Goal: Information Seeking & Learning: Compare options

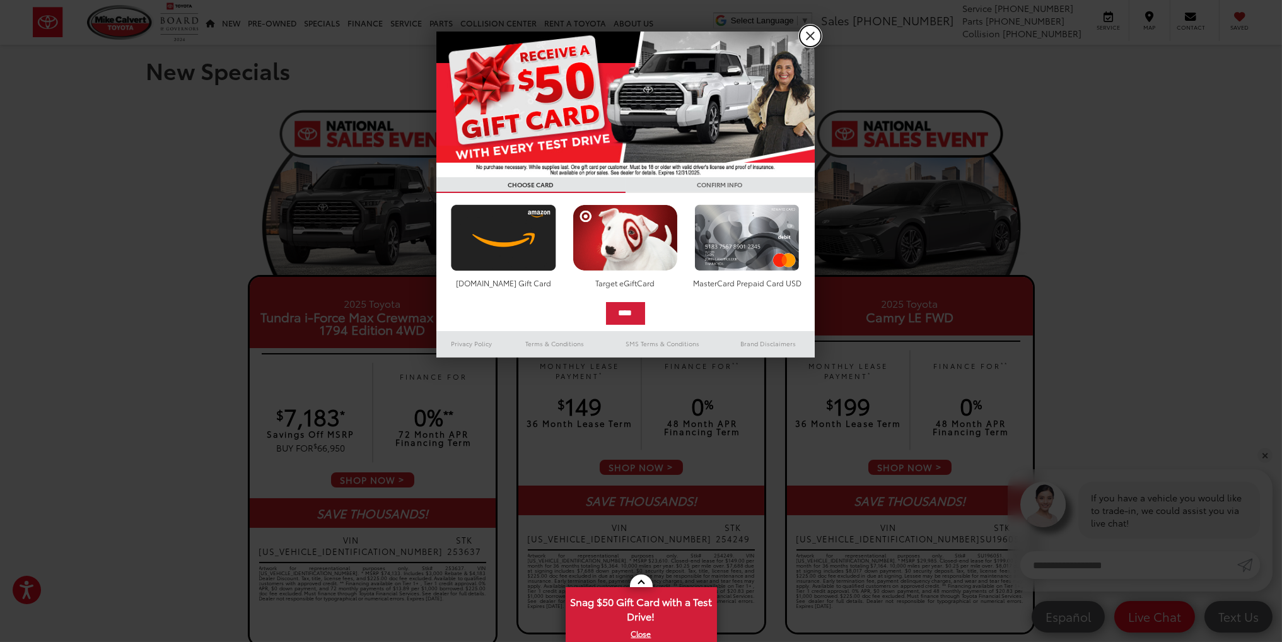
click at [813, 41] on link "X" at bounding box center [809, 35] width 21 height 21
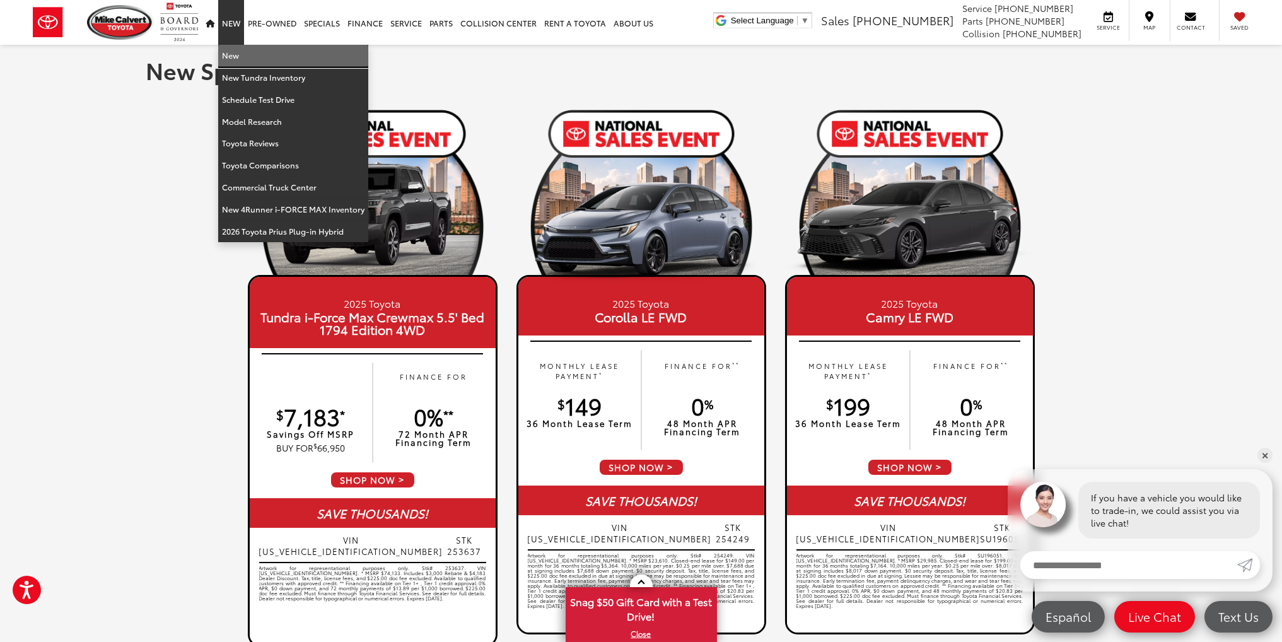
click at [255, 64] on link "New" at bounding box center [293, 56] width 150 height 22
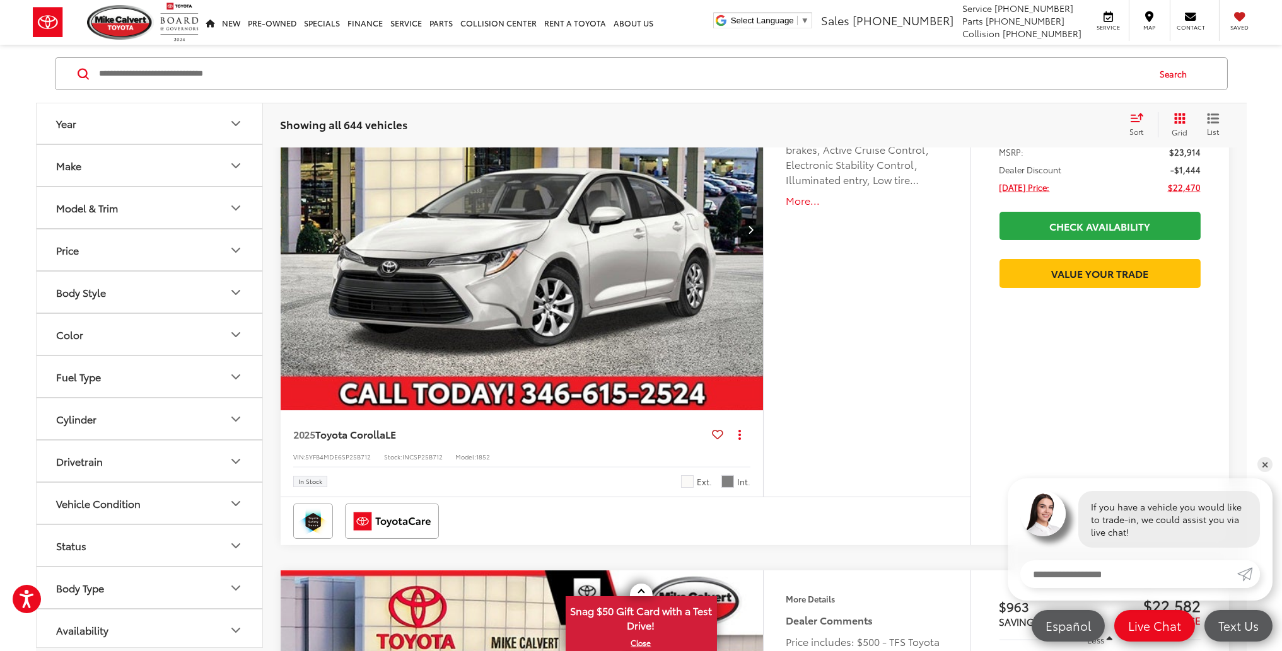
scroll to position [315, 0]
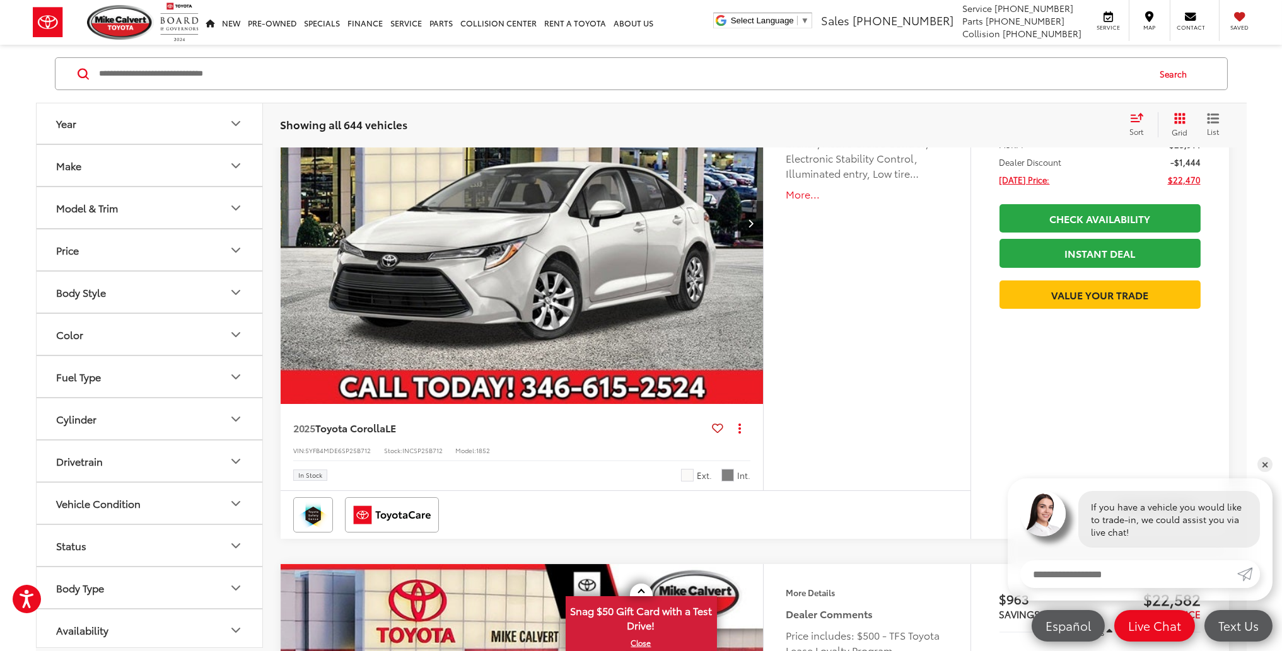
click at [137, 170] on button "Make" at bounding box center [150, 166] width 227 height 41
click at [150, 274] on button "Model & Trim" at bounding box center [150, 289] width 227 height 41
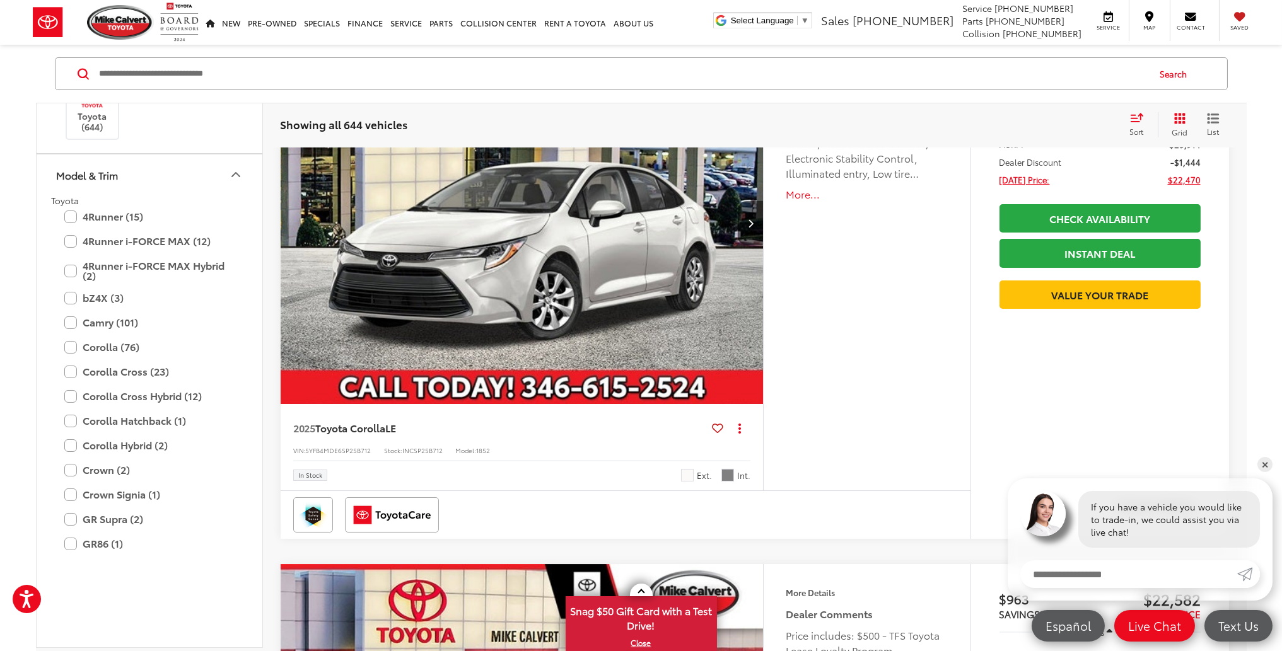
scroll to position [371, 0]
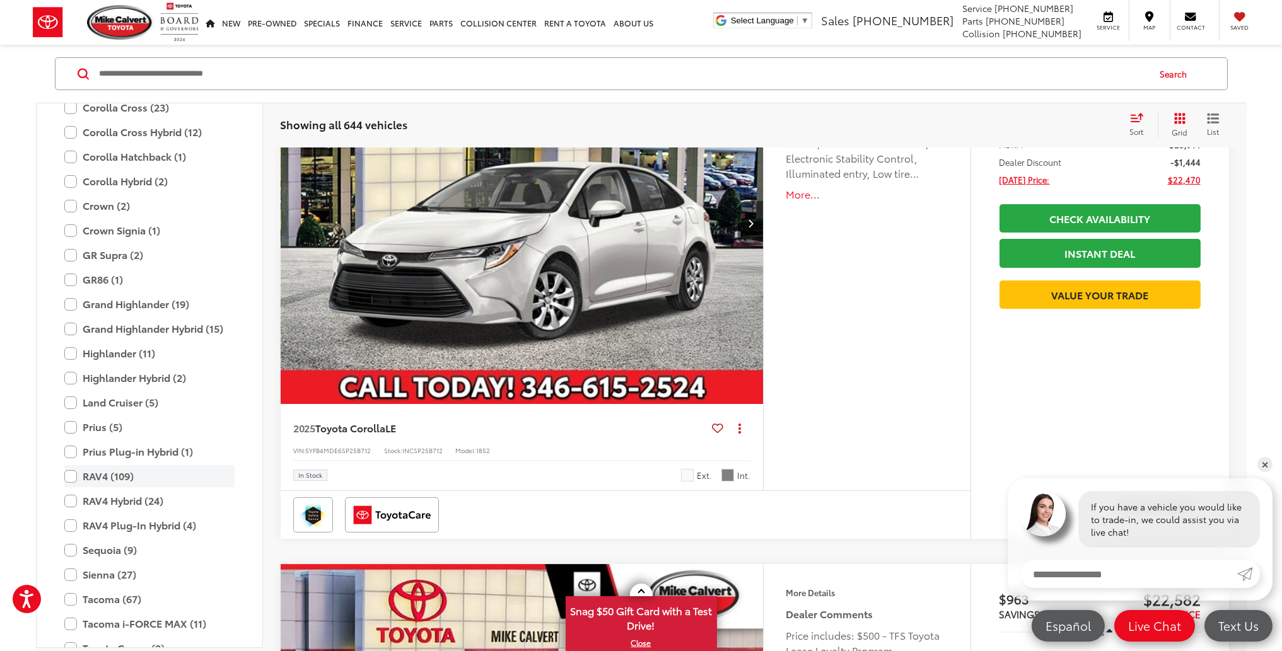
click at [154, 472] on label "RAV4 (109)" at bounding box center [149, 477] width 170 height 22
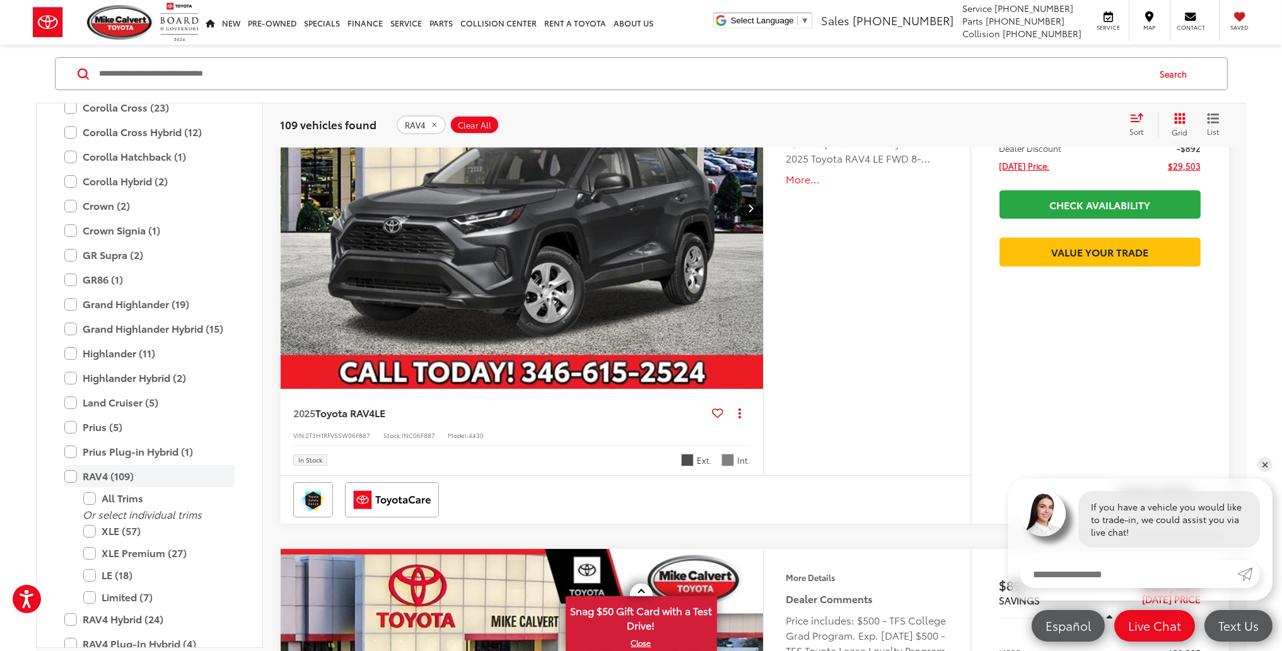
scroll to position [397, 0]
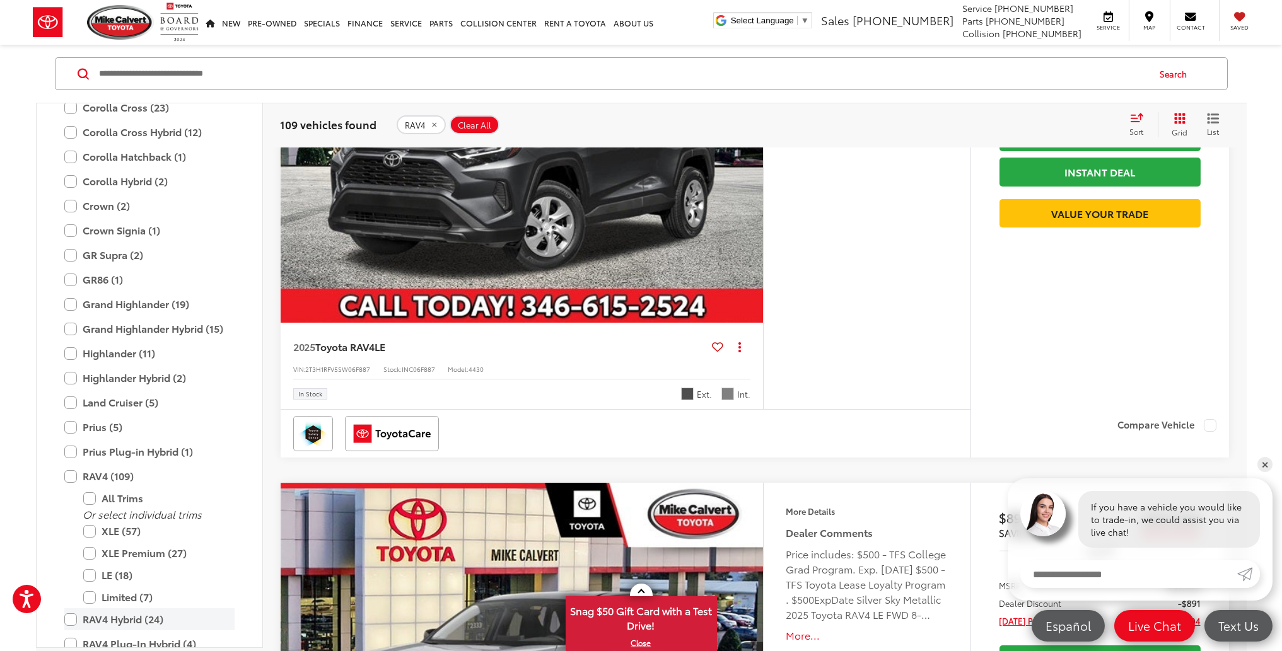
click at [171, 623] on label "RAV4 Hybrid (24)" at bounding box center [149, 620] width 170 height 22
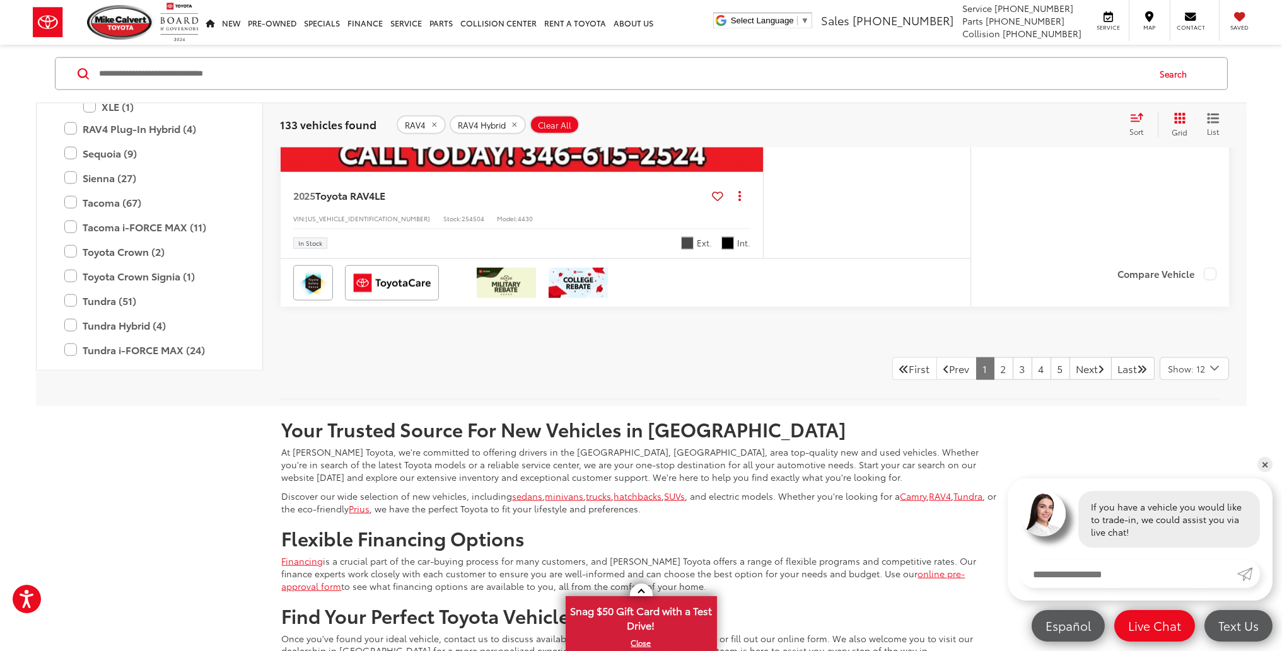
scroll to position [6322, 0]
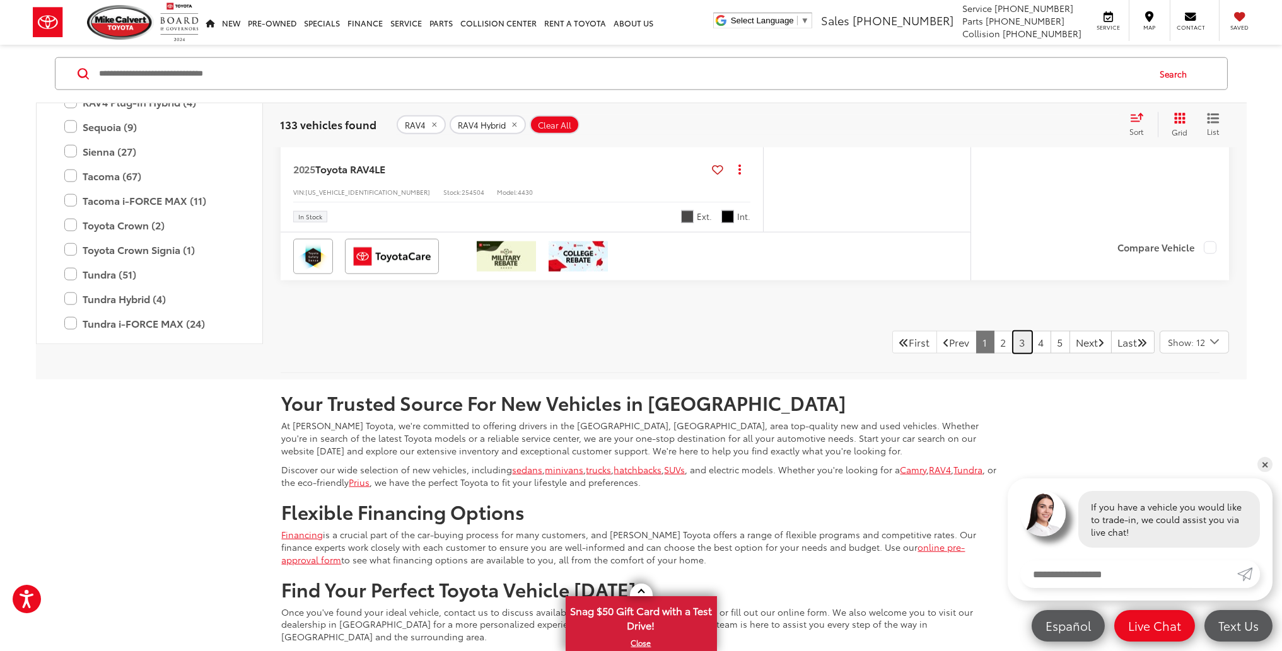
click at [1012, 344] on link "3" at bounding box center [1022, 342] width 20 height 23
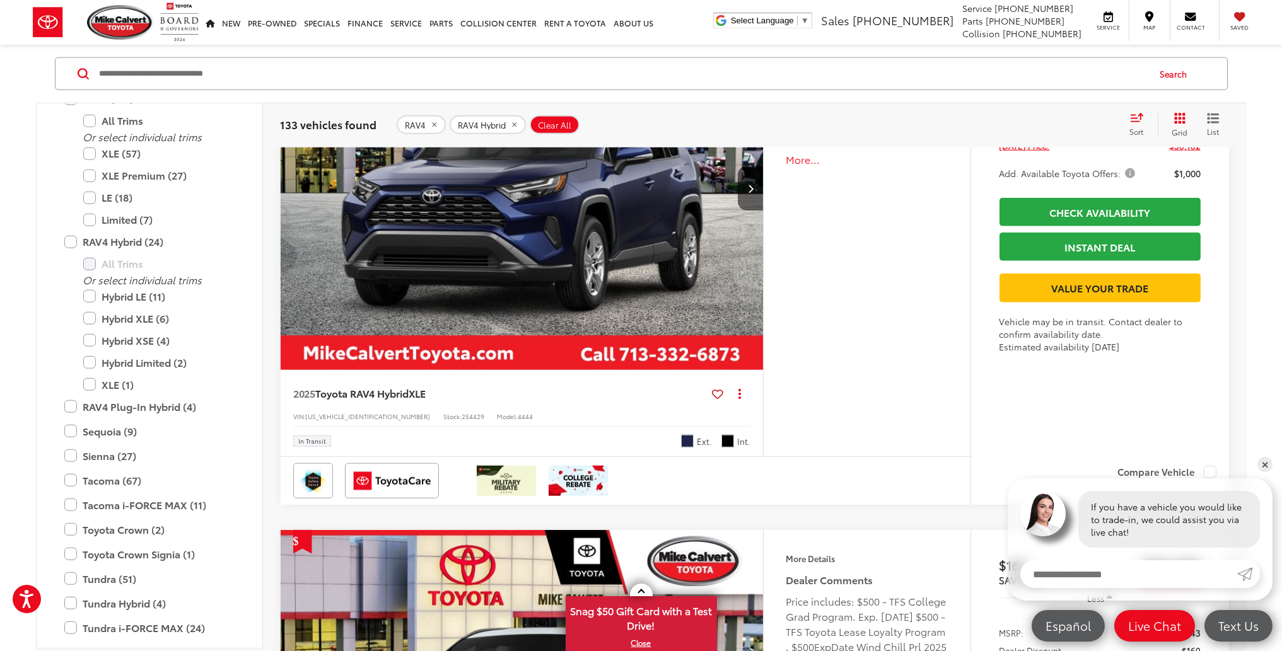
scroll to position [5062, 0]
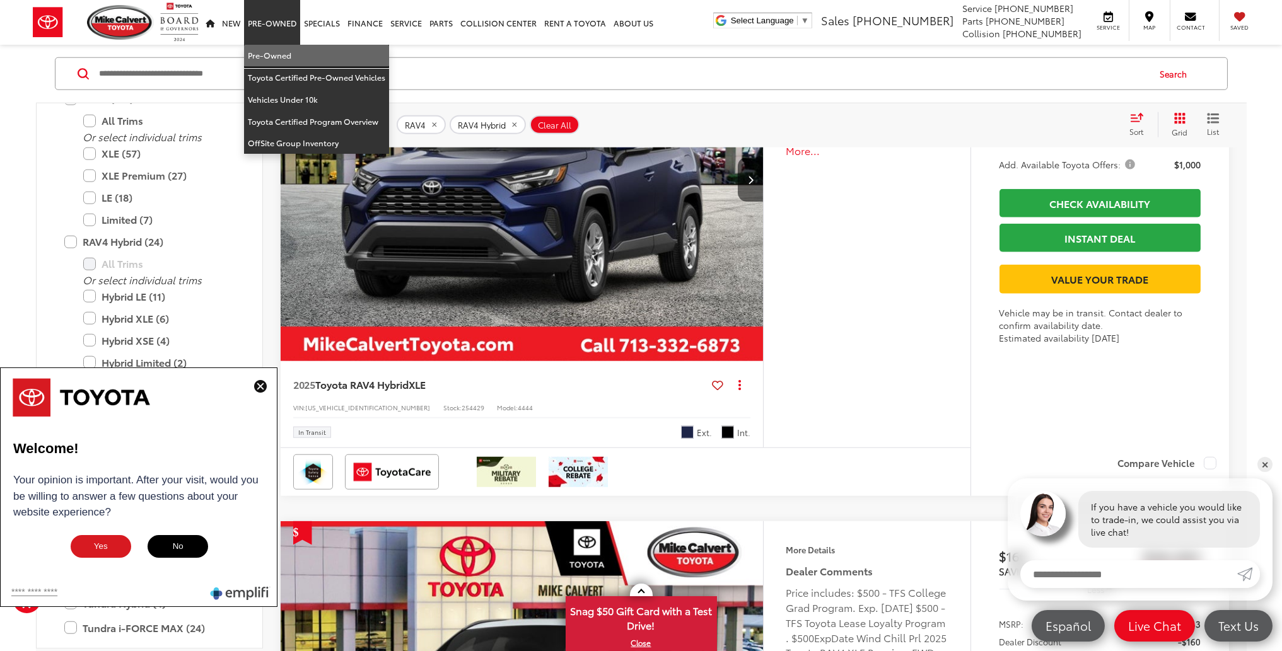
click at [296, 47] on link "Pre-Owned" at bounding box center [316, 56] width 145 height 22
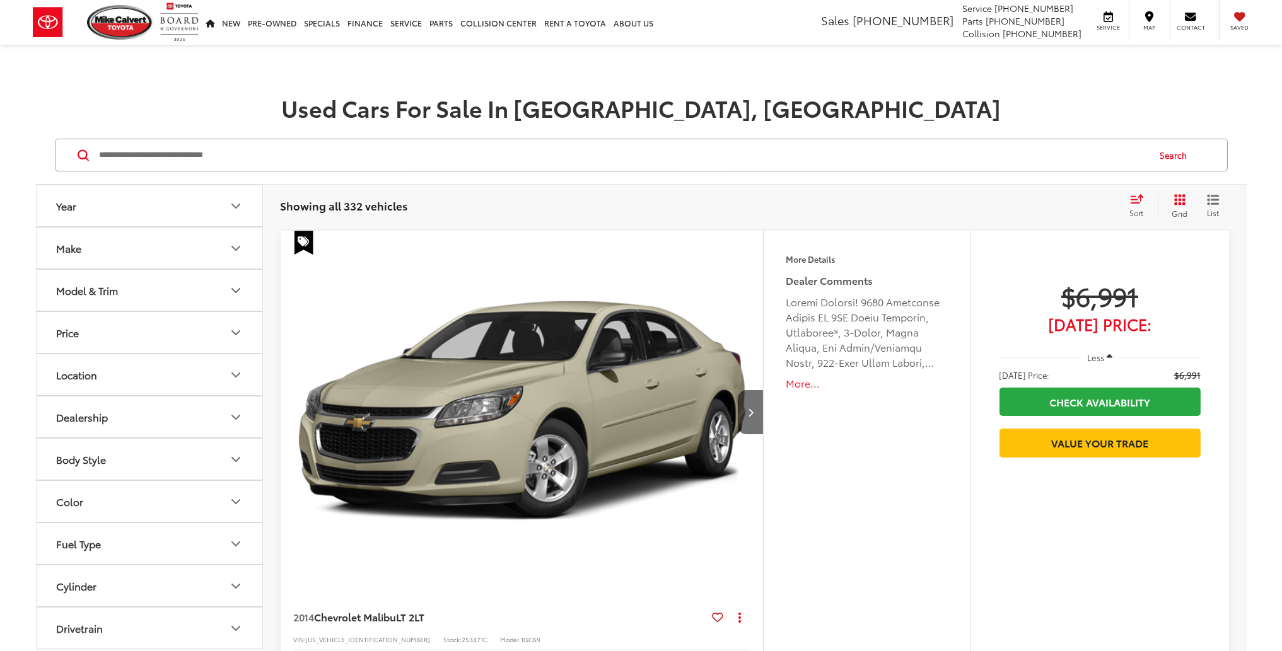
click at [129, 285] on button "Model & Trim" at bounding box center [150, 290] width 227 height 41
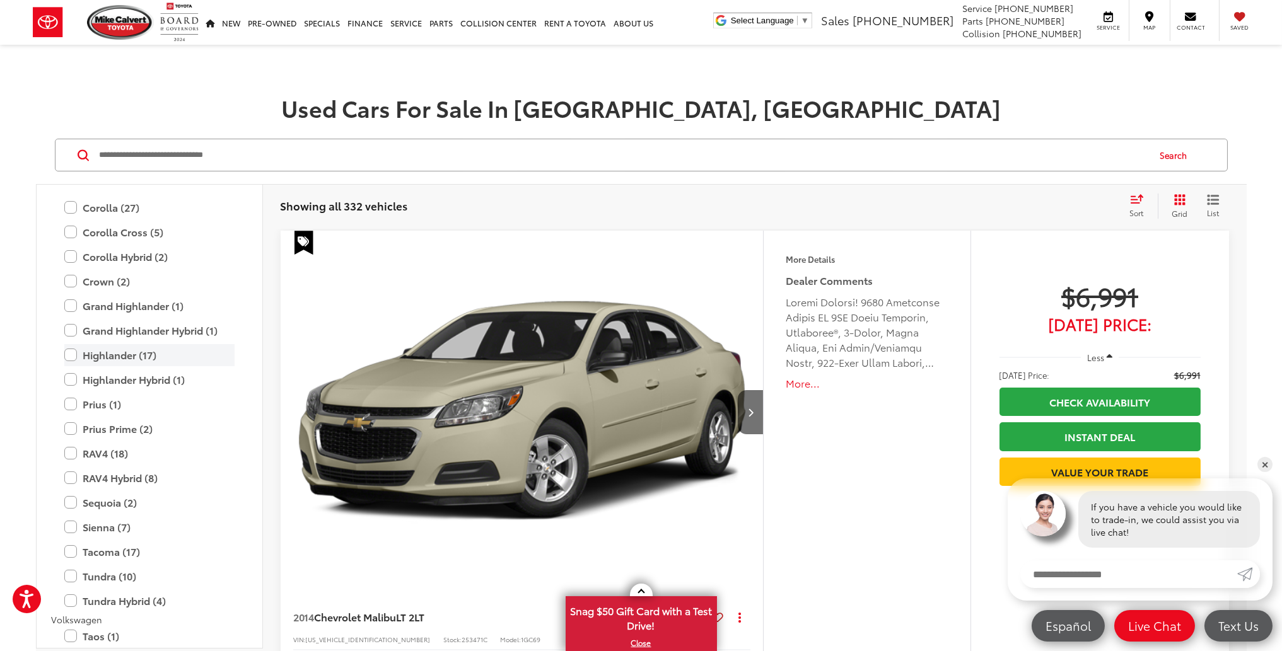
scroll to position [2774, 0]
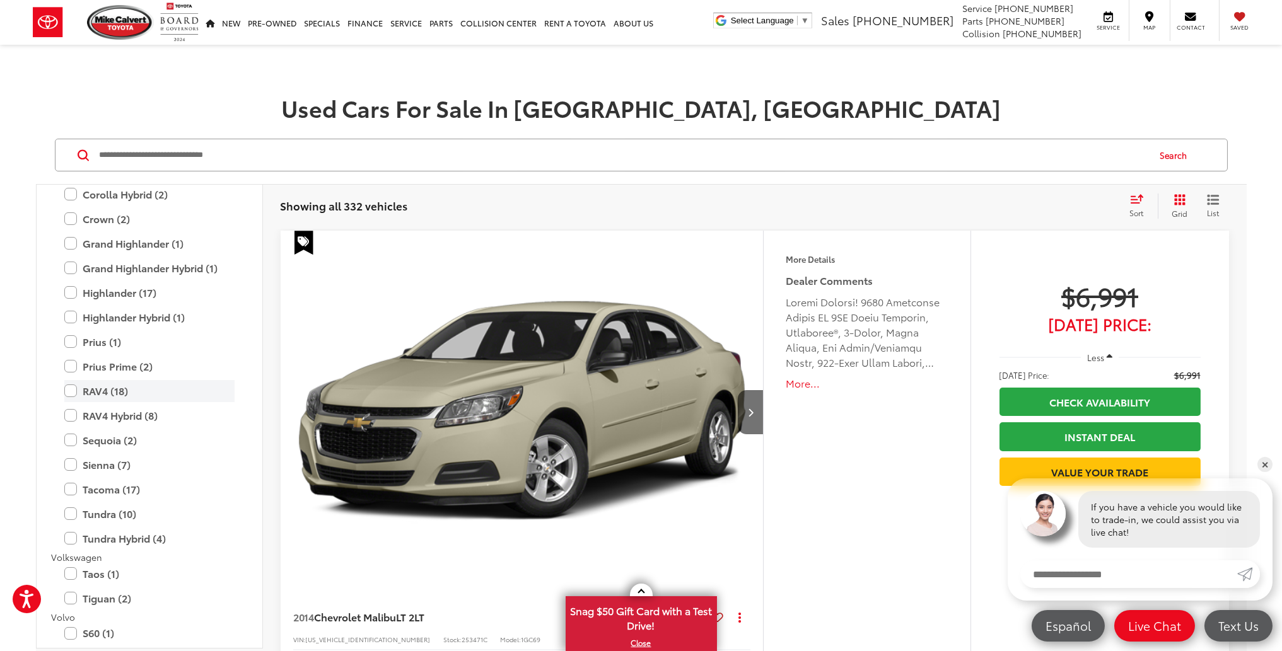
click at [193, 388] on label "RAV4 (18)" at bounding box center [149, 391] width 170 height 22
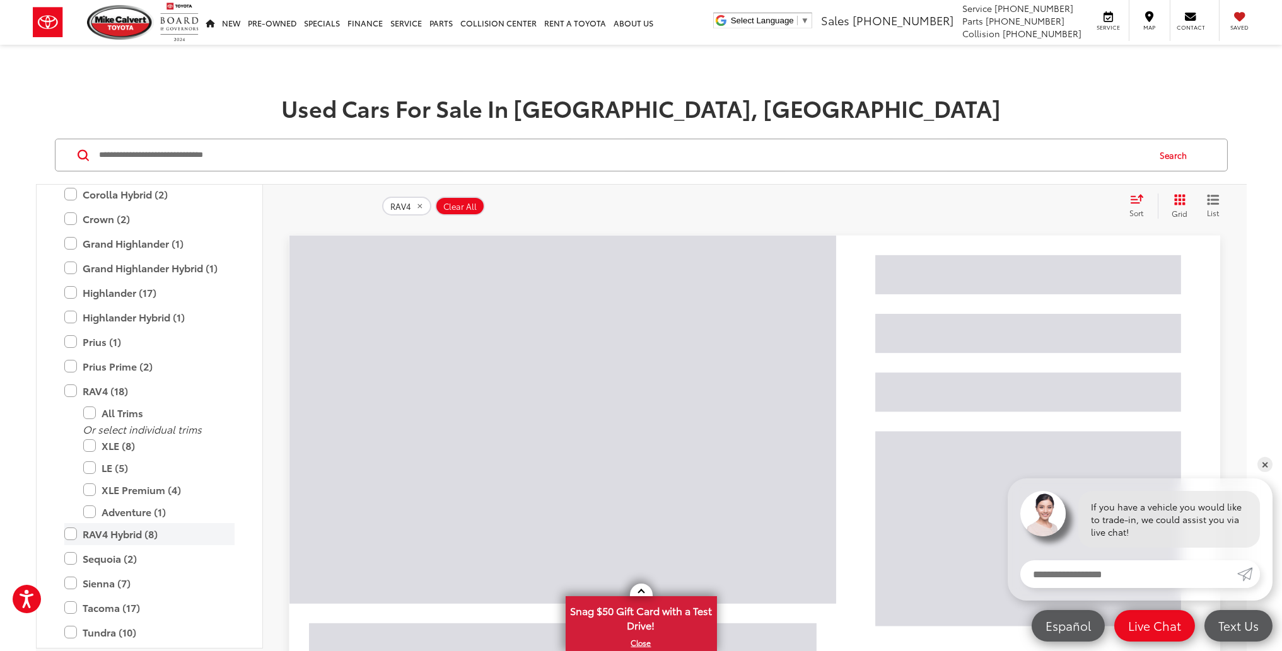
click at [153, 524] on label "RAV4 Hybrid (8)" at bounding box center [149, 534] width 170 height 22
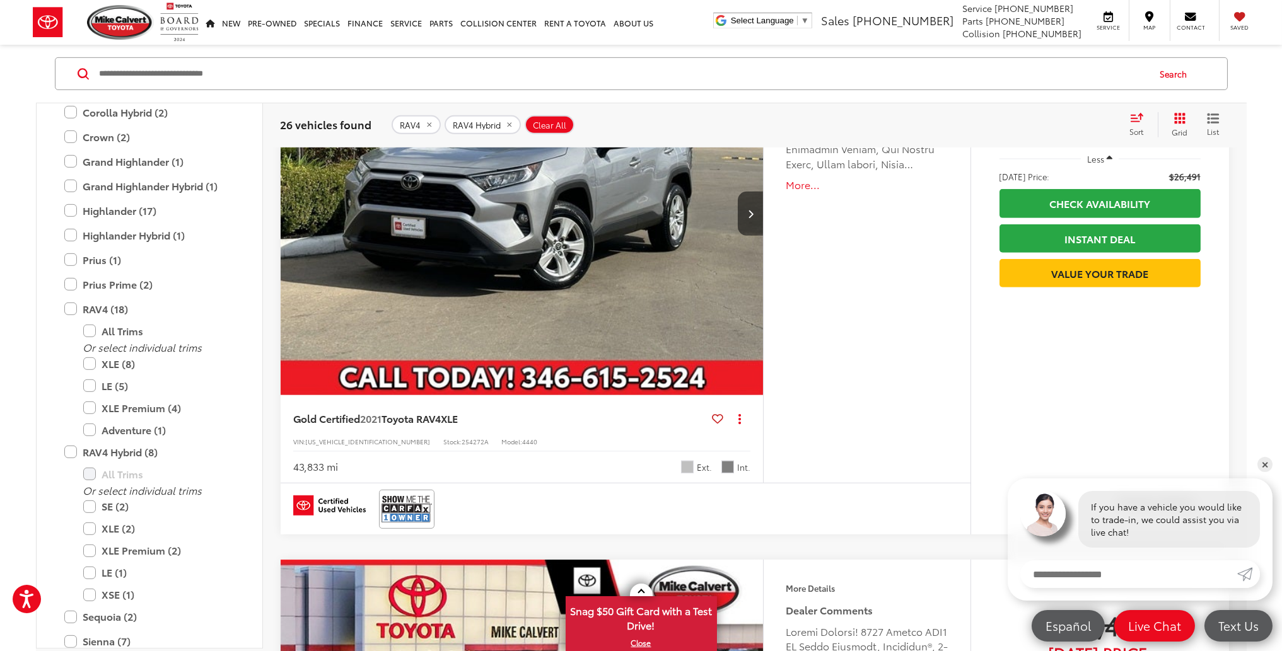
scroll to position [3152, 0]
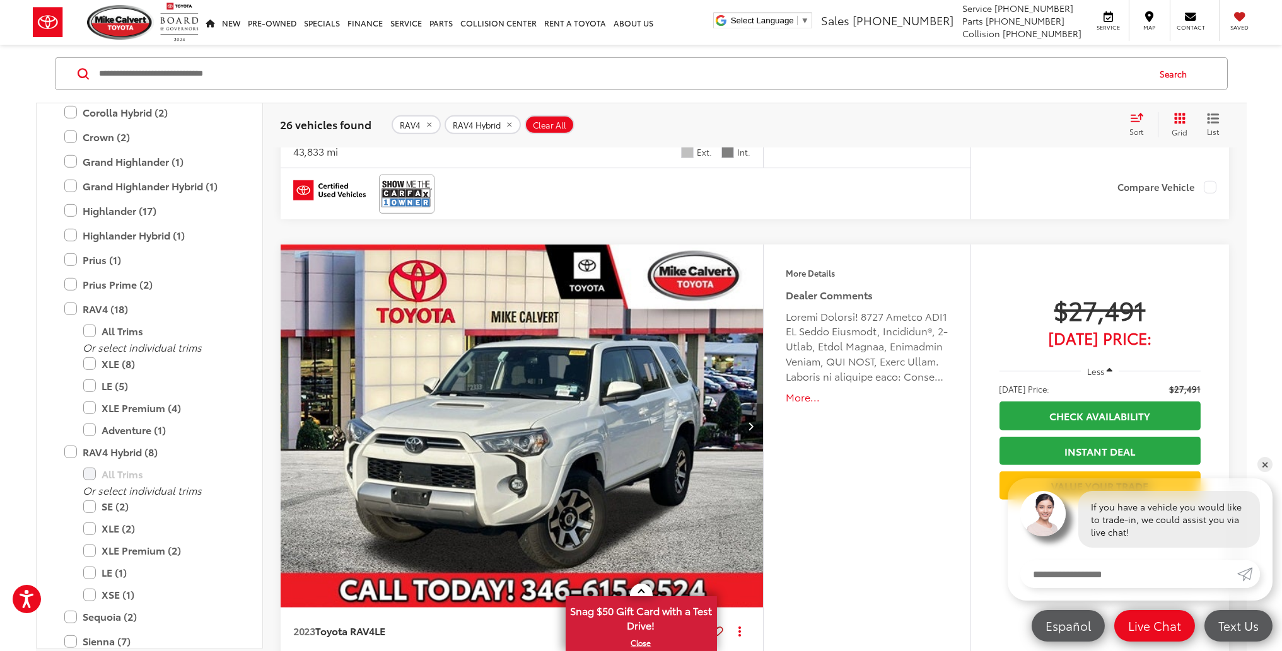
click at [749, 413] on button "Next image" at bounding box center [750, 426] width 25 height 44
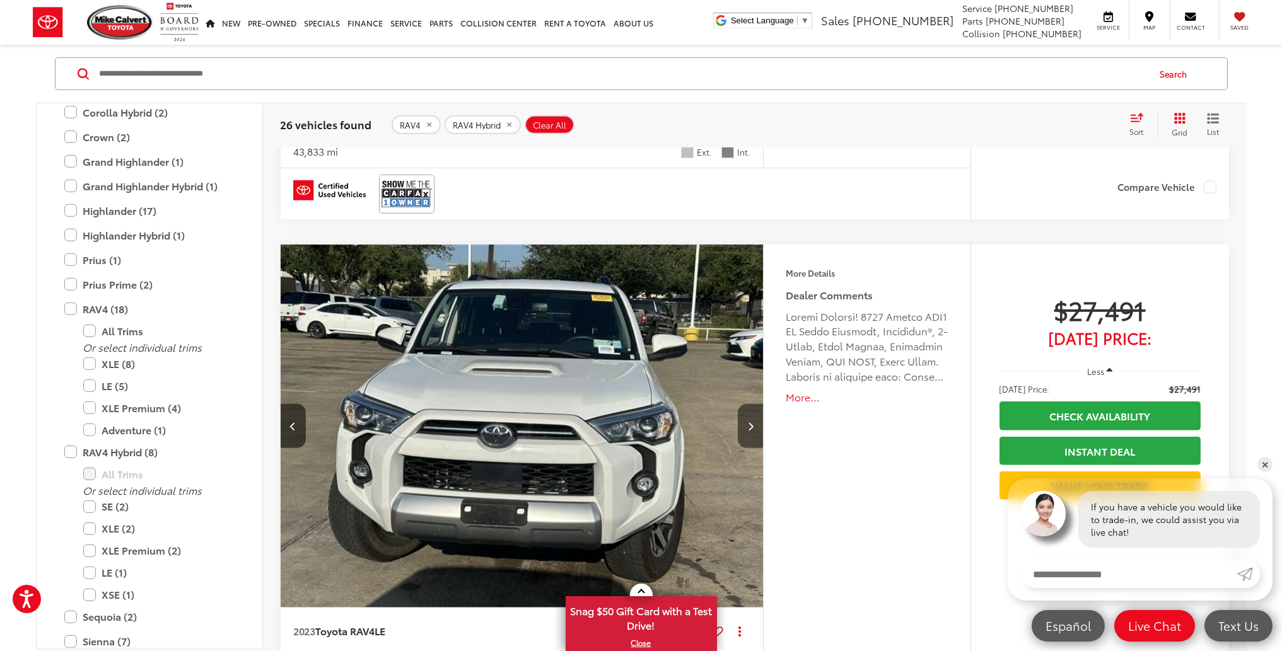
click at [749, 413] on button "Next image" at bounding box center [750, 426] width 25 height 44
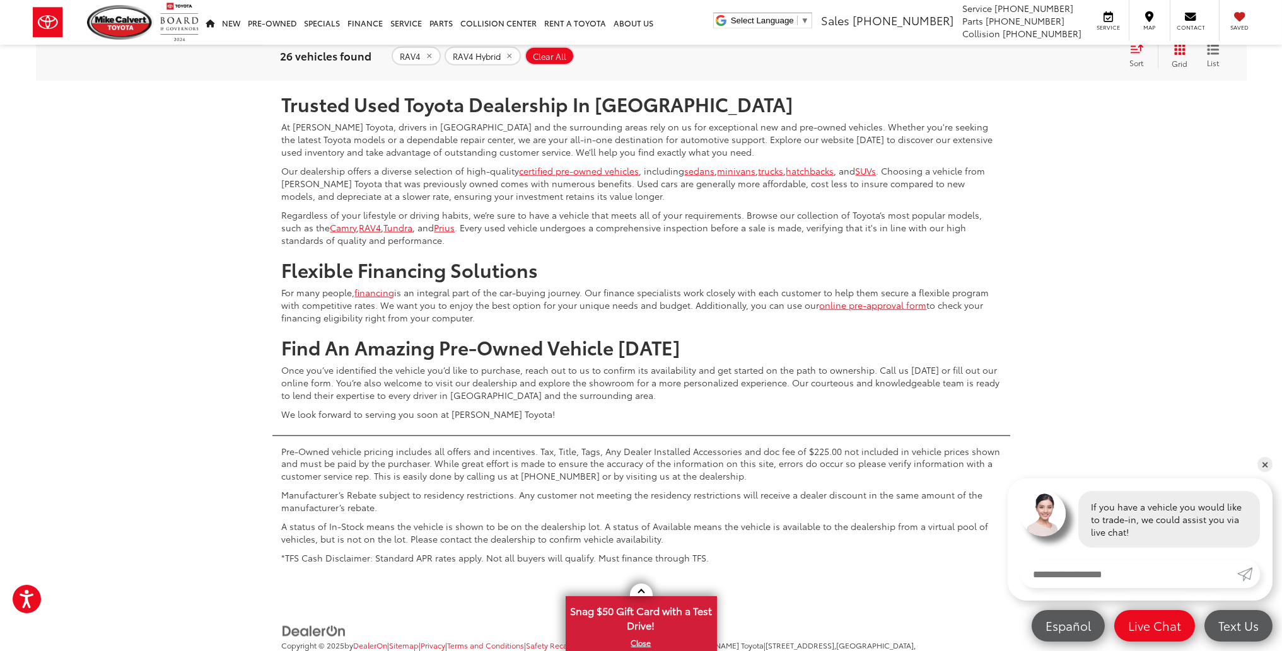
scroll to position [6178, 0]
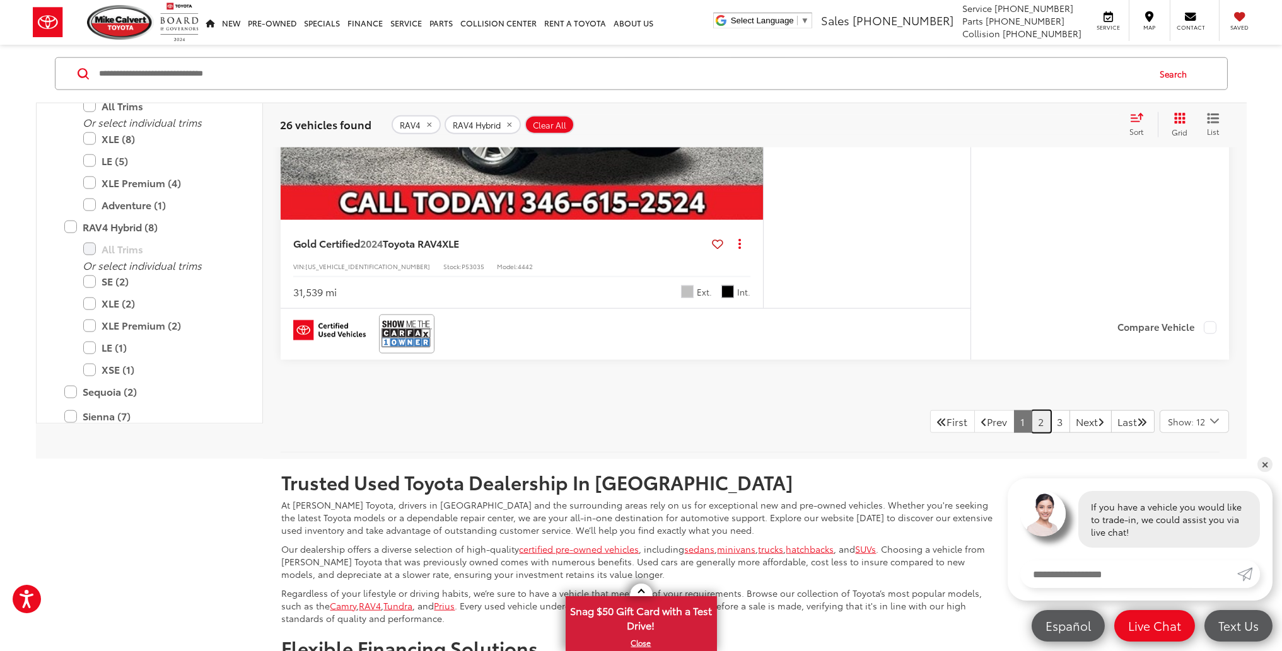
click at [1031, 417] on link "2" at bounding box center [1041, 421] width 20 height 23
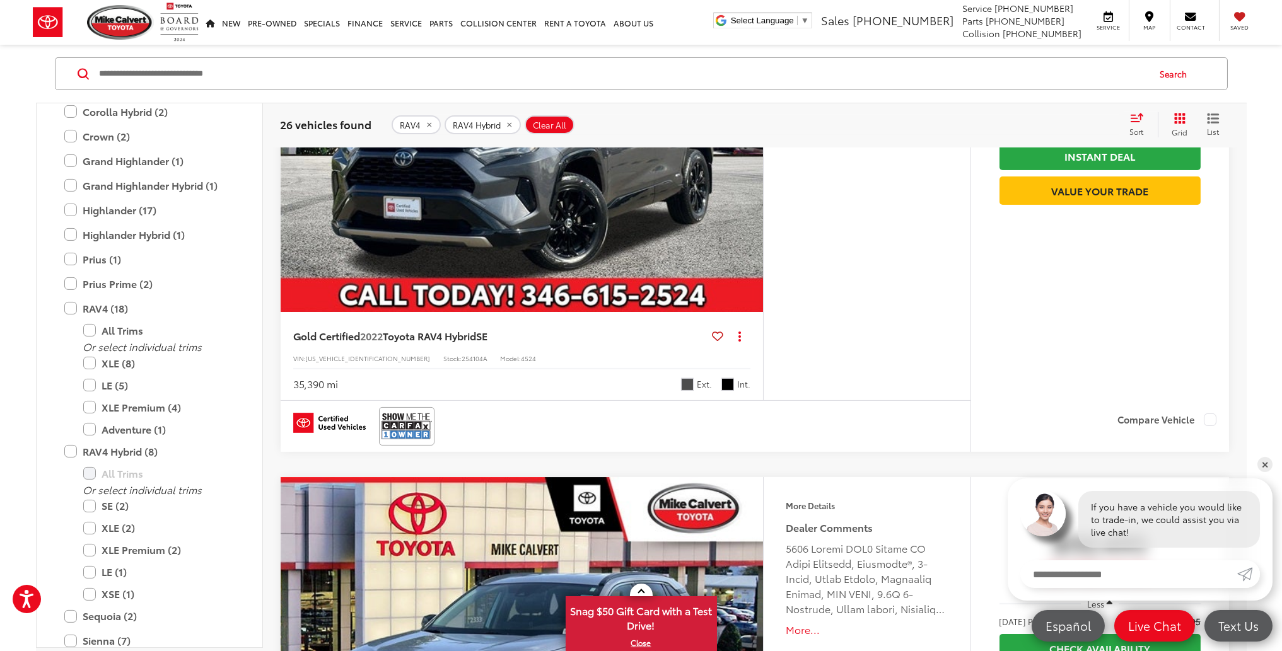
scroll to position [1342, 0]
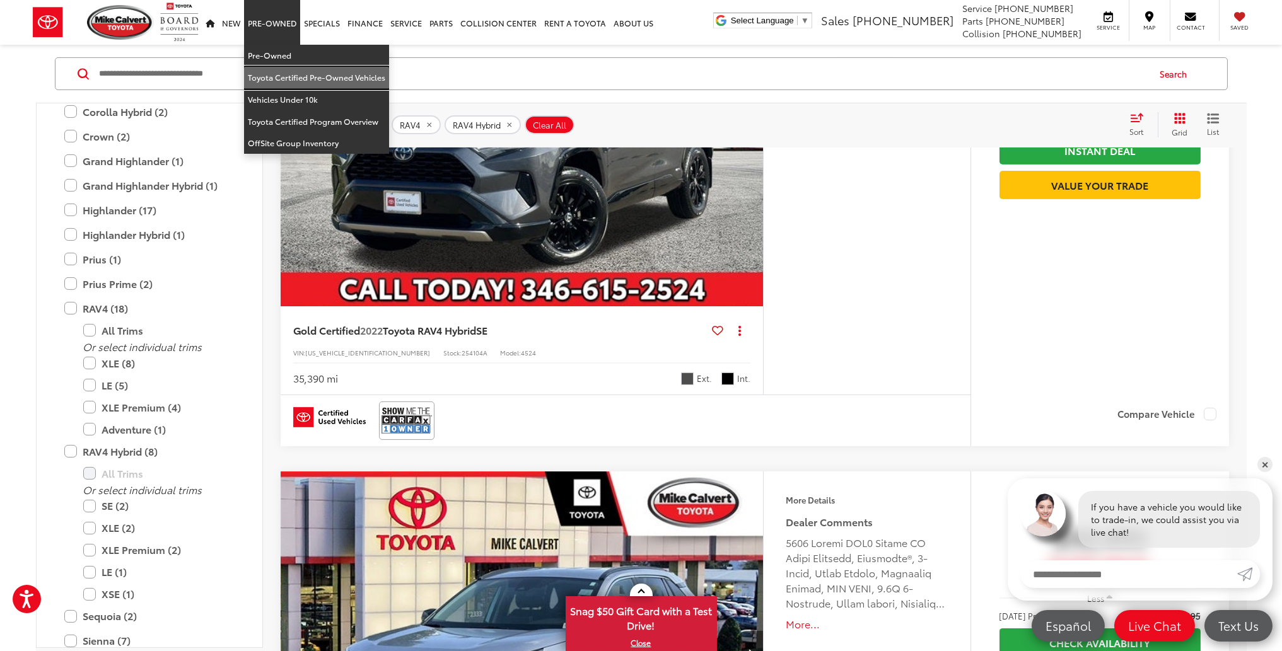
drag, startPoint x: 294, startPoint y: 84, endPoint x: 311, endPoint y: 102, distance: 24.6
click at [294, 84] on link "Toyota Certified Pre-Owned Vehicles" at bounding box center [316, 78] width 145 height 22
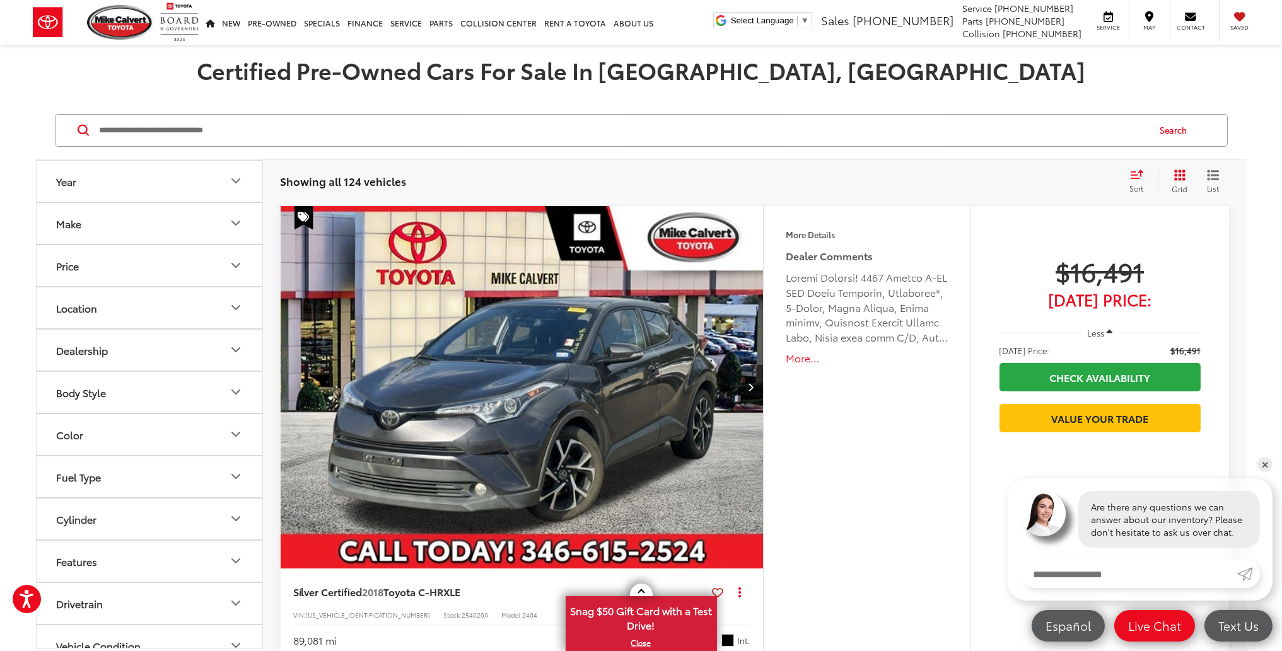
click at [91, 215] on button "Make" at bounding box center [150, 223] width 227 height 41
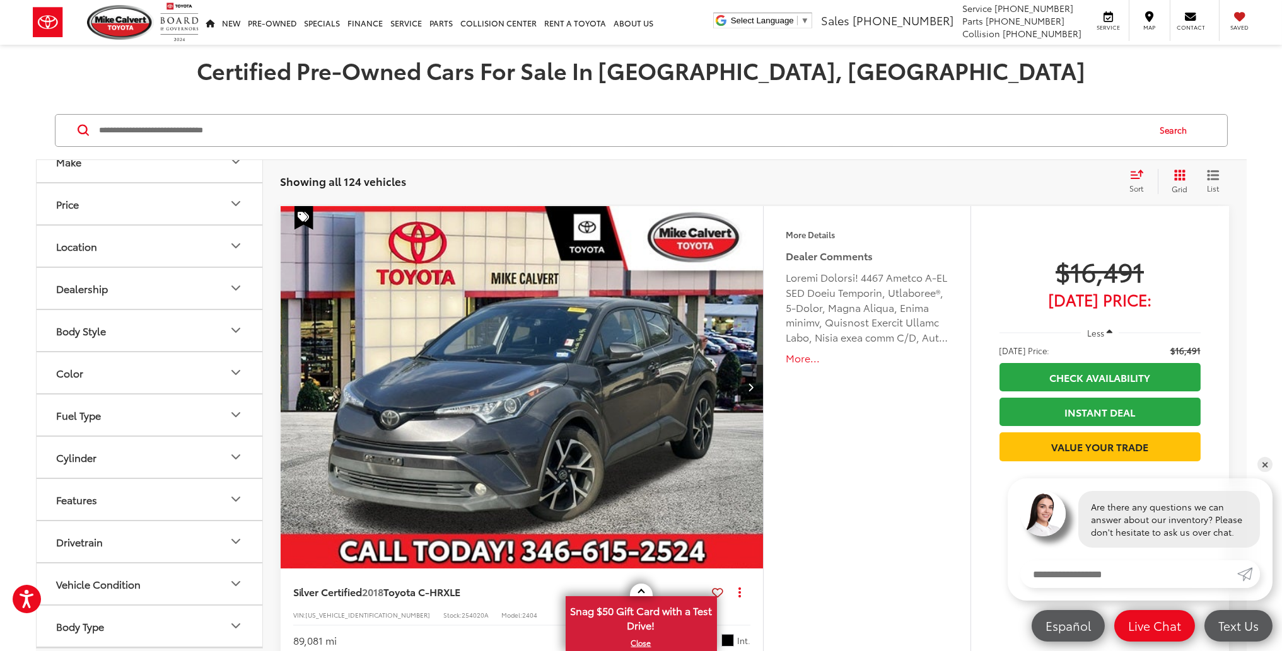
scroll to position [63, 0]
click at [113, 322] on button "Body Style" at bounding box center [150, 329] width 227 height 41
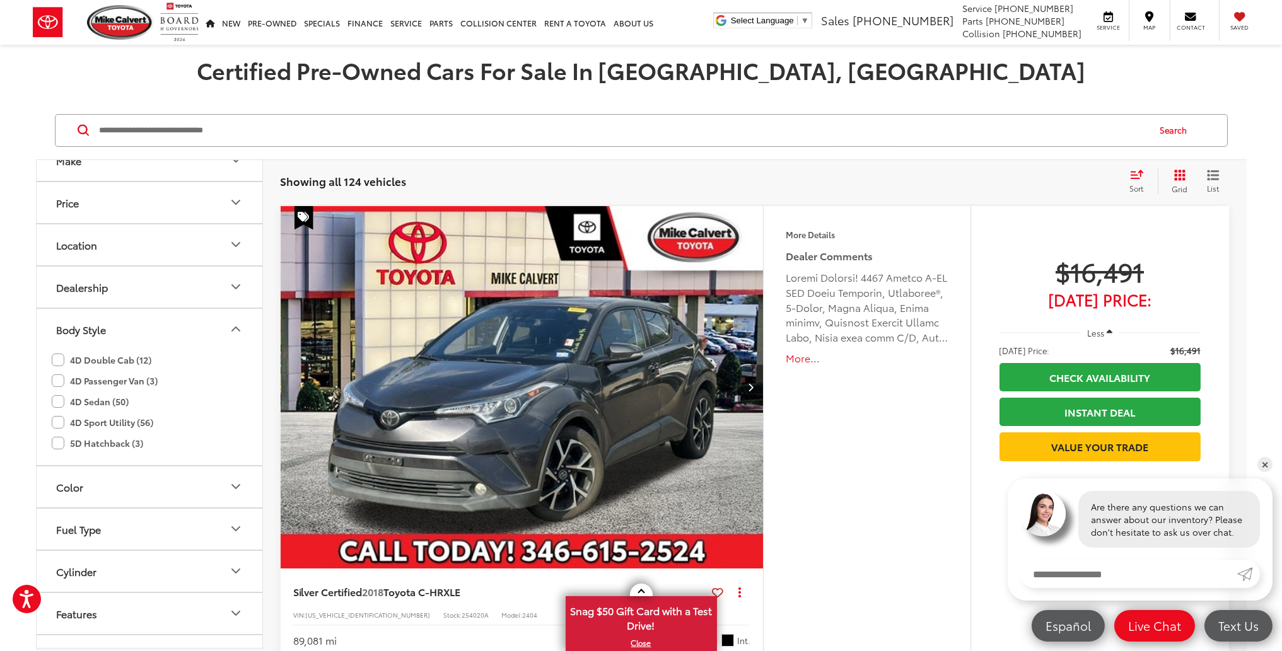
click at [113, 417] on label "4D Sport Utility (56)" at bounding box center [103, 422] width 102 height 21
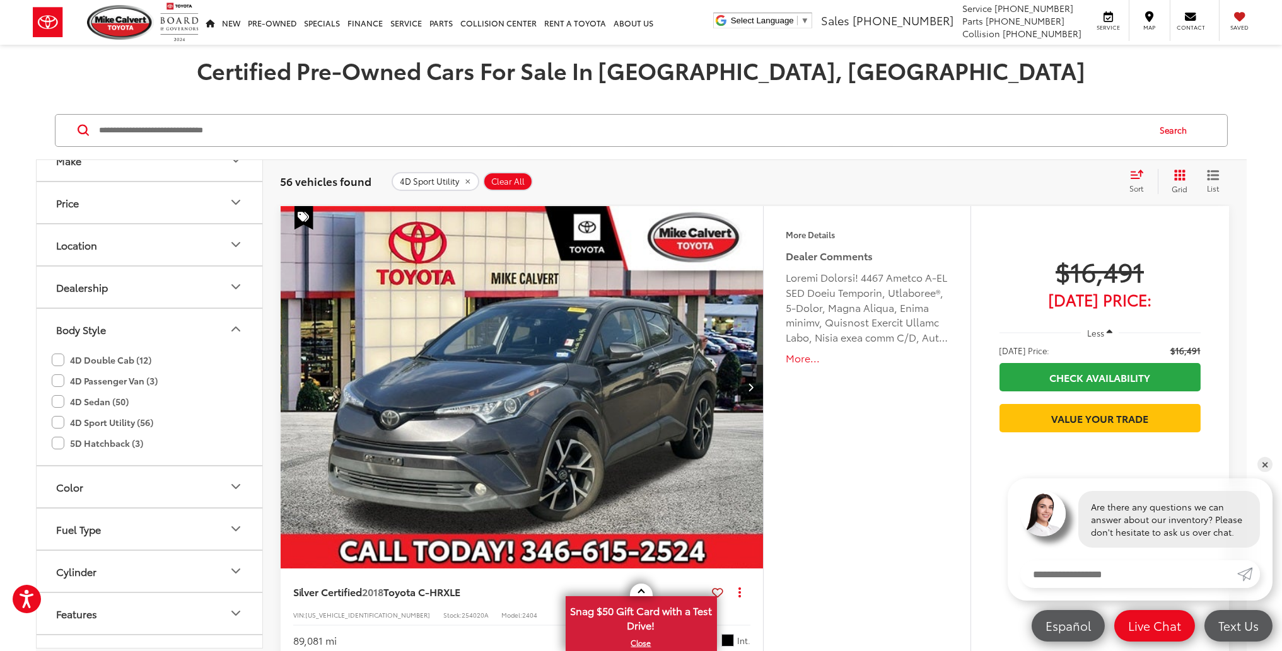
click at [116, 337] on button "Body Style" at bounding box center [150, 329] width 227 height 41
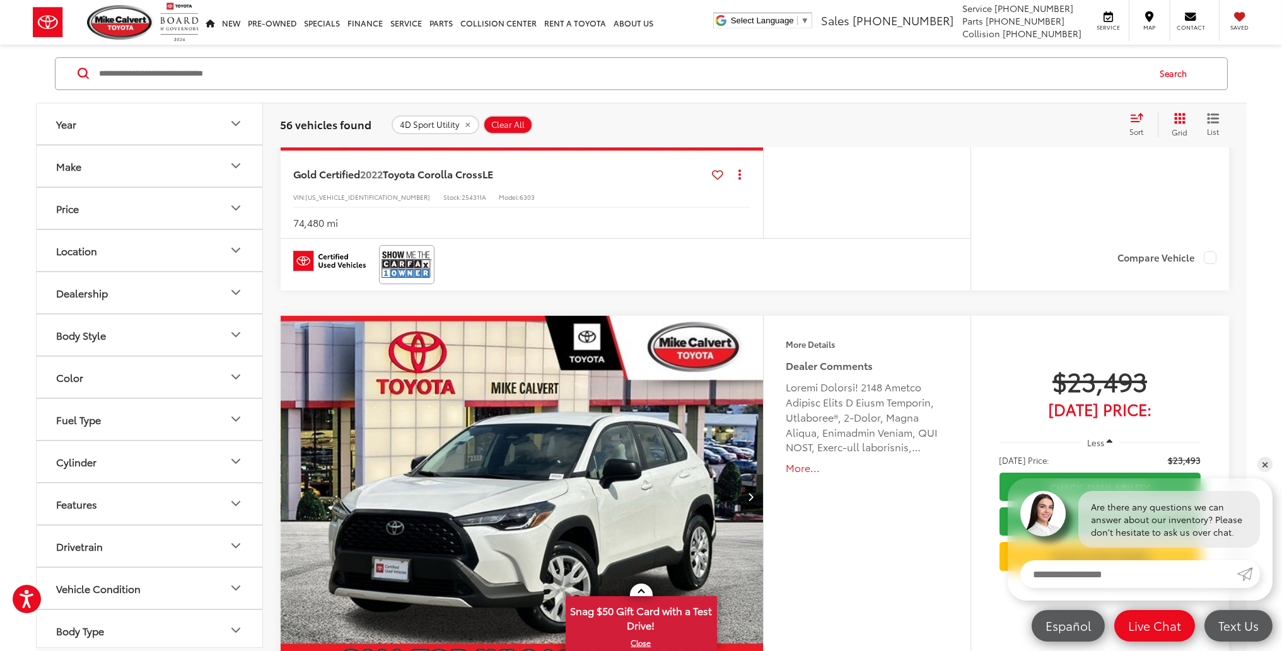
click at [119, 130] on button "Year" at bounding box center [150, 123] width 227 height 41
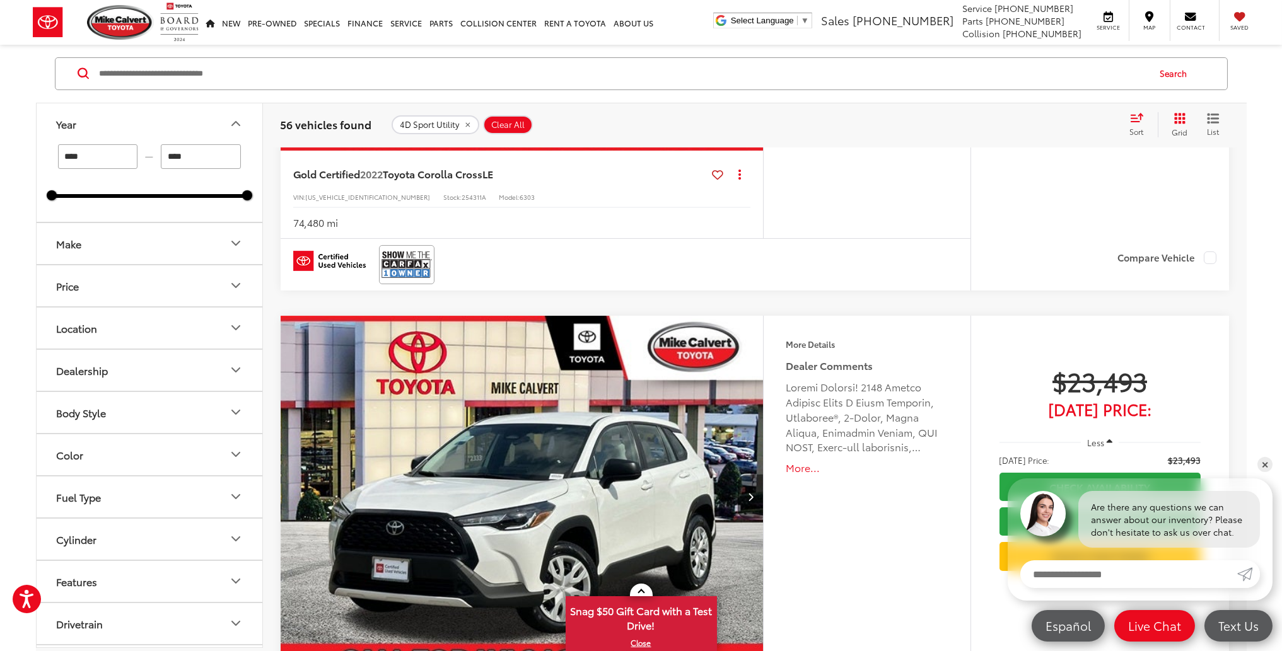
drag, startPoint x: 64, startPoint y: 195, endPoint x: 202, endPoint y: 207, distance: 139.2
click at [254, 200] on div "**** — **** 2018 2025" at bounding box center [150, 183] width 226 height 78
click at [198, 200] on div "**** — **** 2018 2025" at bounding box center [150, 183] width 226 height 78
click at [199, 194] on div "2018 2025" at bounding box center [149, 196] width 195 height 4
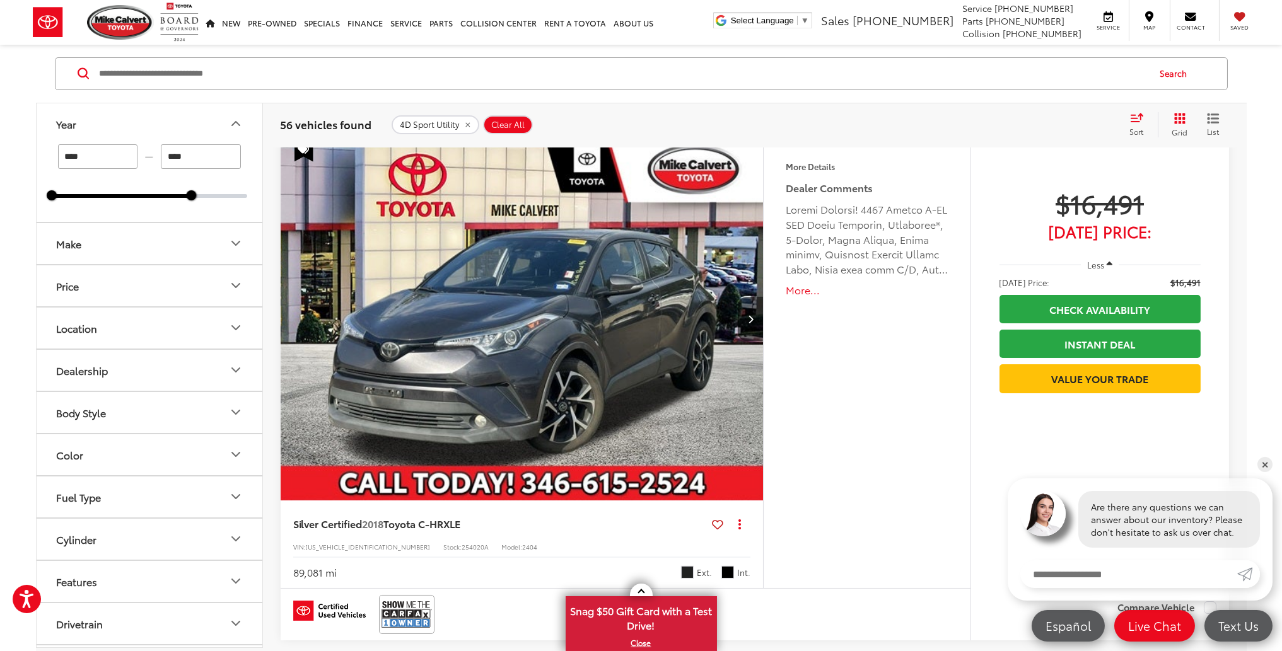
scroll to position [57, 0]
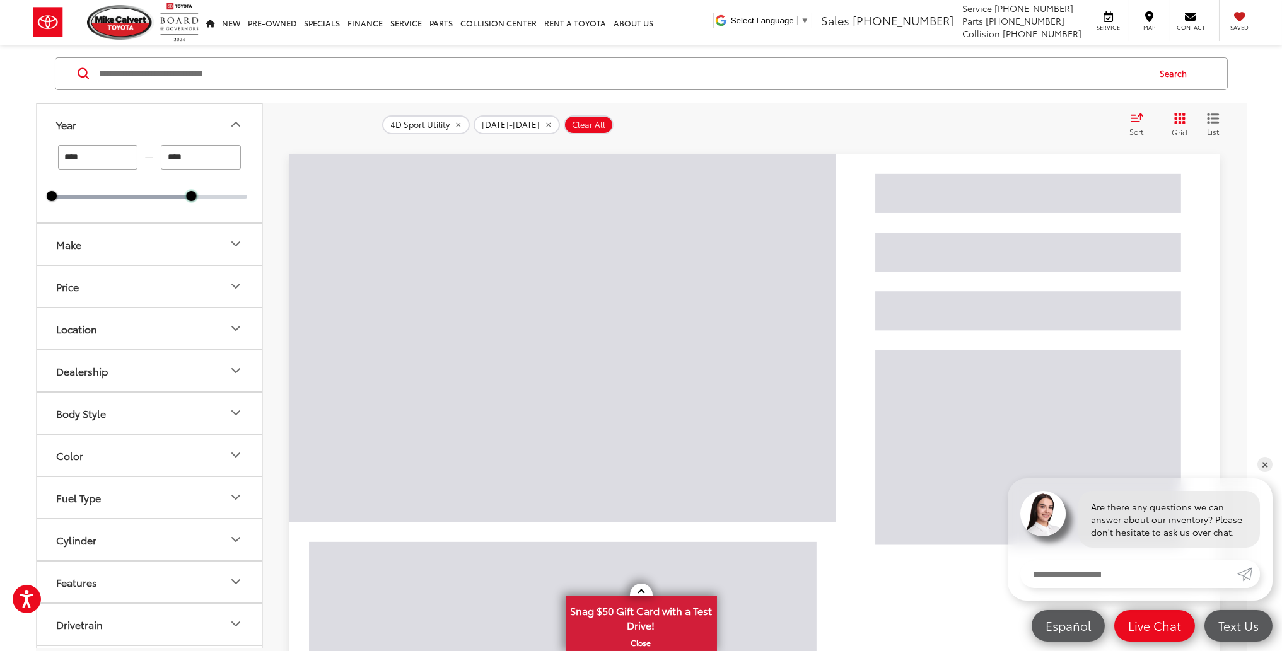
drag, startPoint x: 195, startPoint y: 194, endPoint x: 224, endPoint y: 202, distance: 30.1
click at [255, 197] on div "**** — **** 2018 2023" at bounding box center [150, 184] width 226 height 78
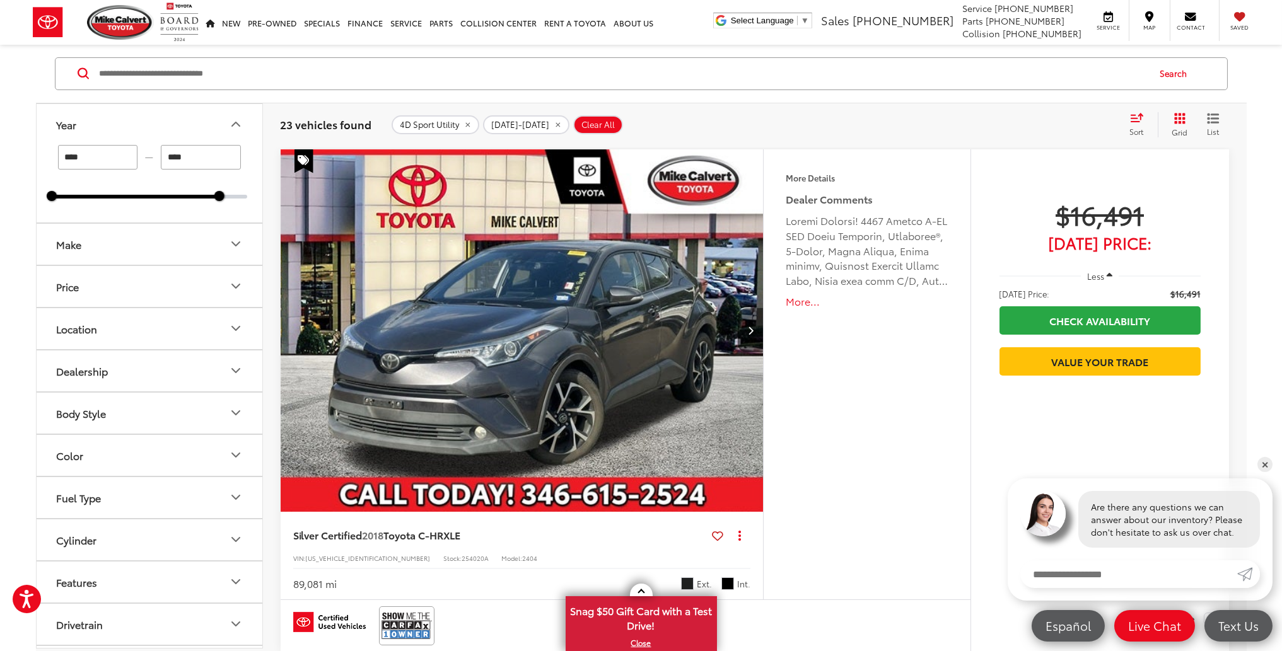
click at [228, 195] on div at bounding box center [149, 197] width 195 height 4
click at [239, 200] on div "**** — **** 2018 2024" at bounding box center [150, 184] width 226 height 78
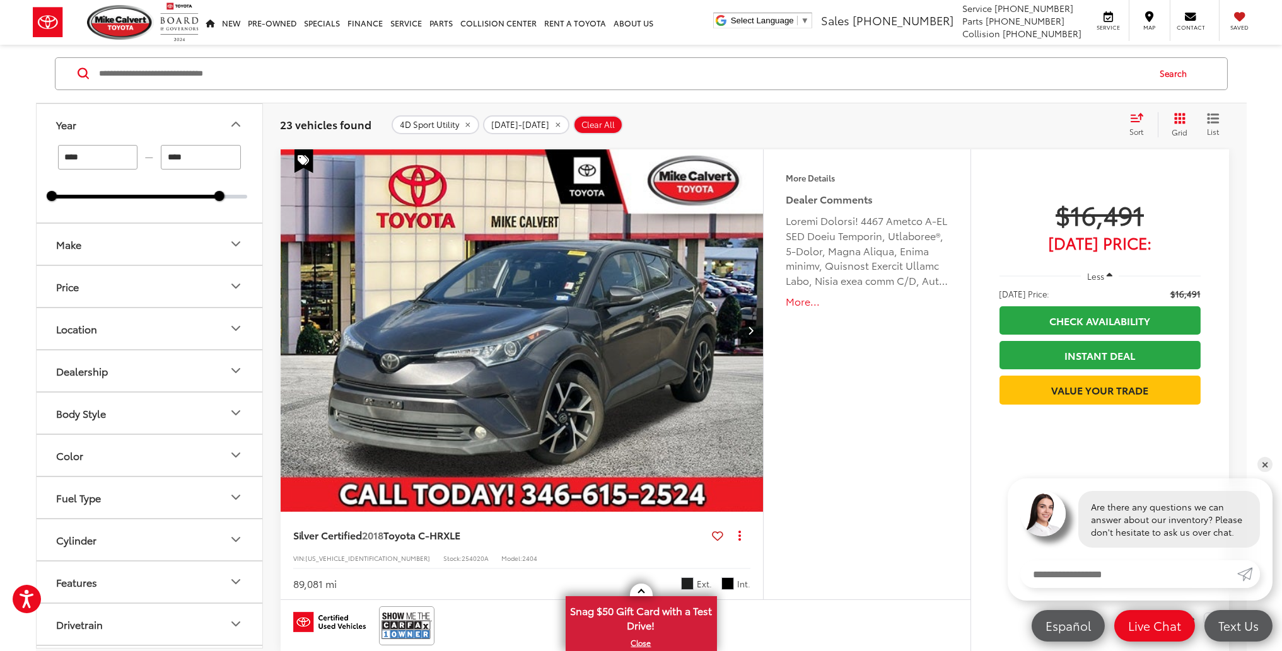
type input "****"
click at [243, 195] on div at bounding box center [149, 197] width 195 height 4
drag, startPoint x: 53, startPoint y: 193, endPoint x: 240, endPoint y: 190, distance: 187.3
click at [240, 190] on div "**** — **** 2025 2025" at bounding box center [149, 172] width 195 height 54
type input "****"
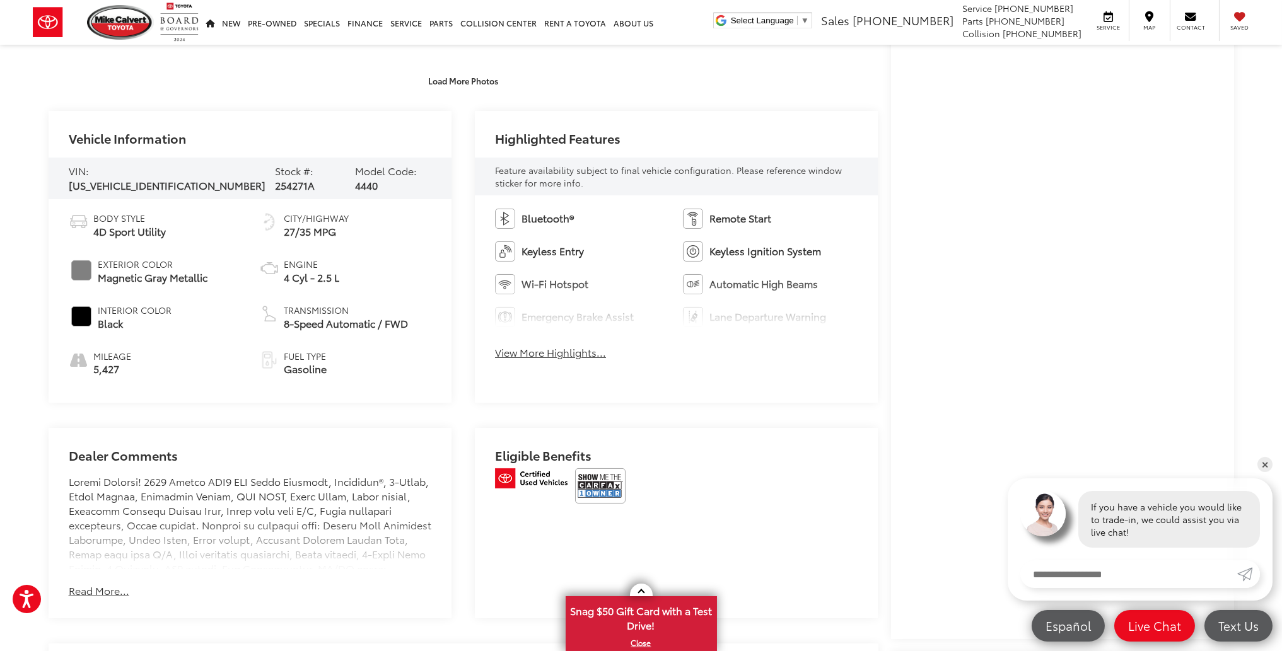
scroll to position [504, 0]
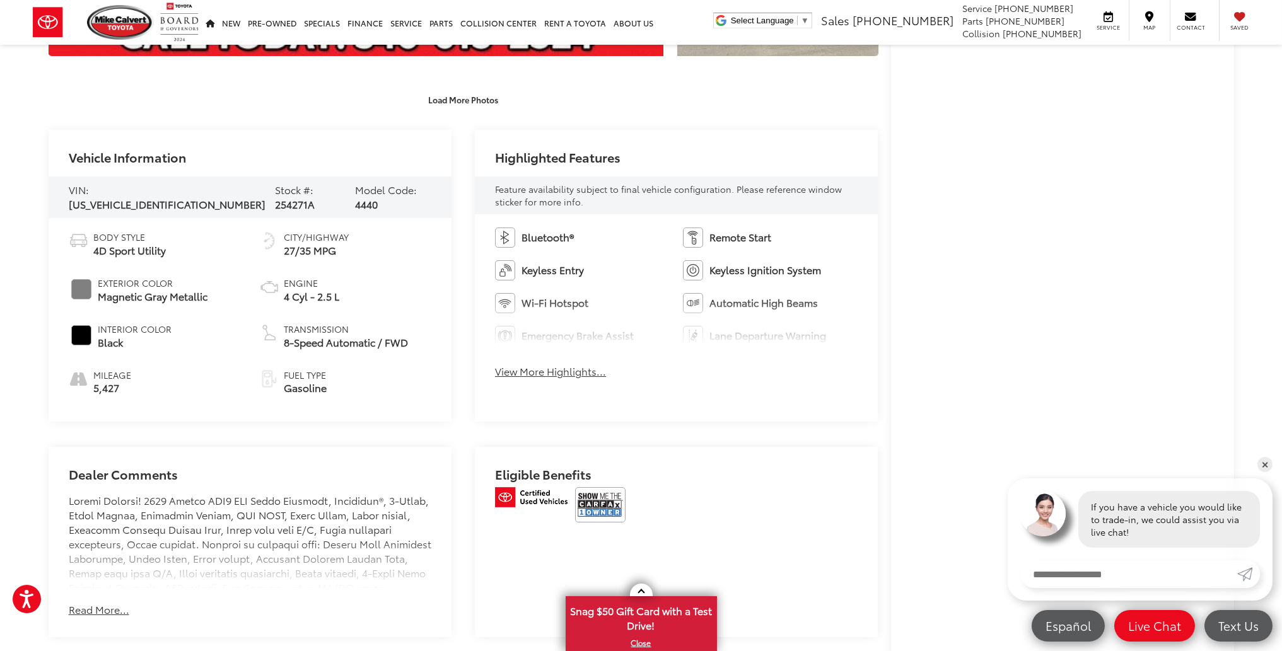
click at [579, 367] on button "View More Highlights..." at bounding box center [550, 371] width 111 height 14
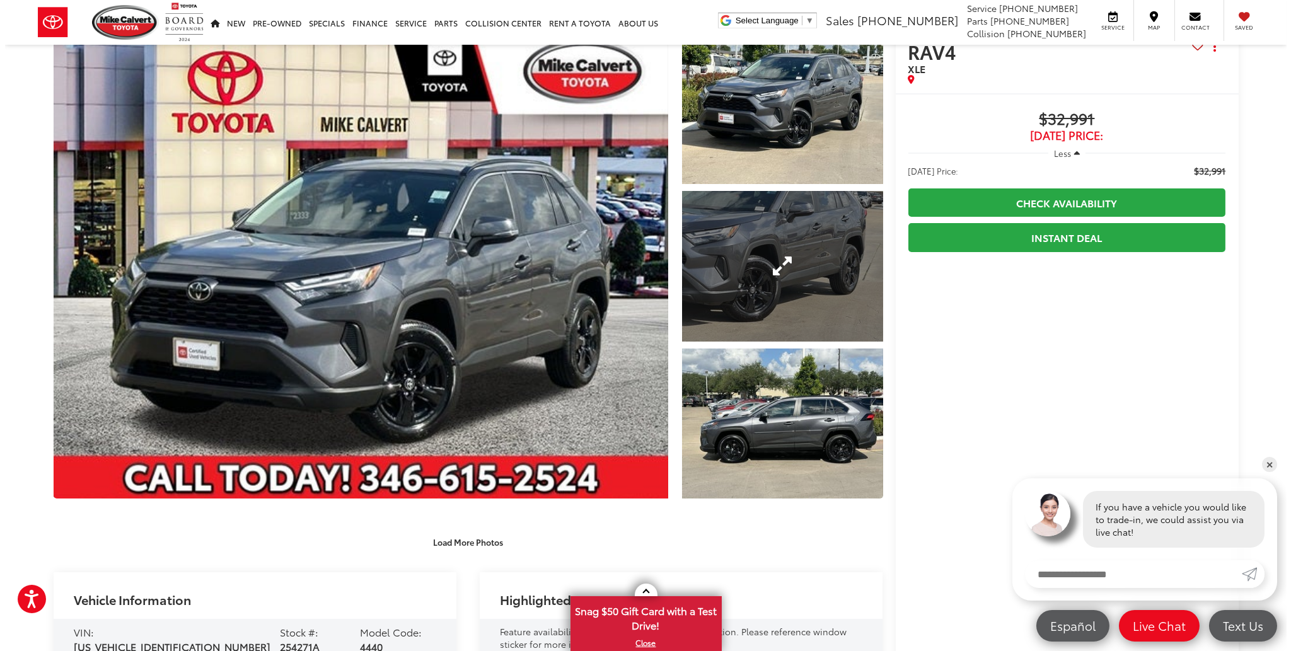
scroll to position [0, 0]
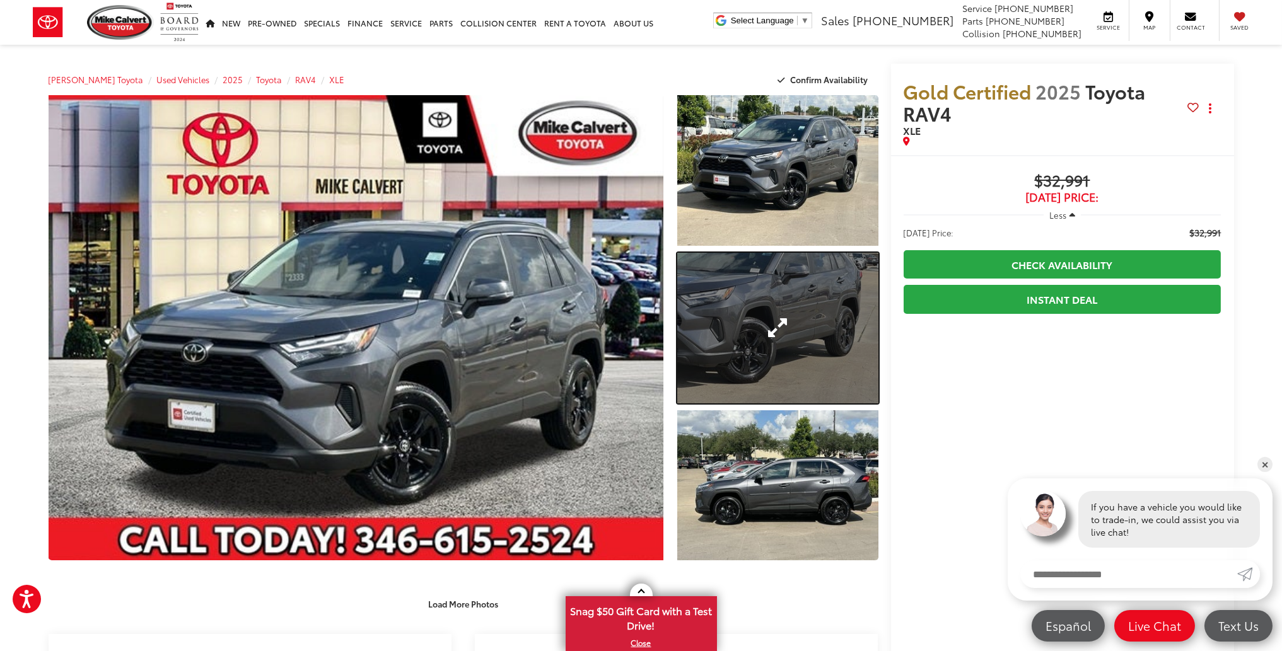
click at [799, 312] on link "Expand Photo 2" at bounding box center [777, 328] width 200 height 151
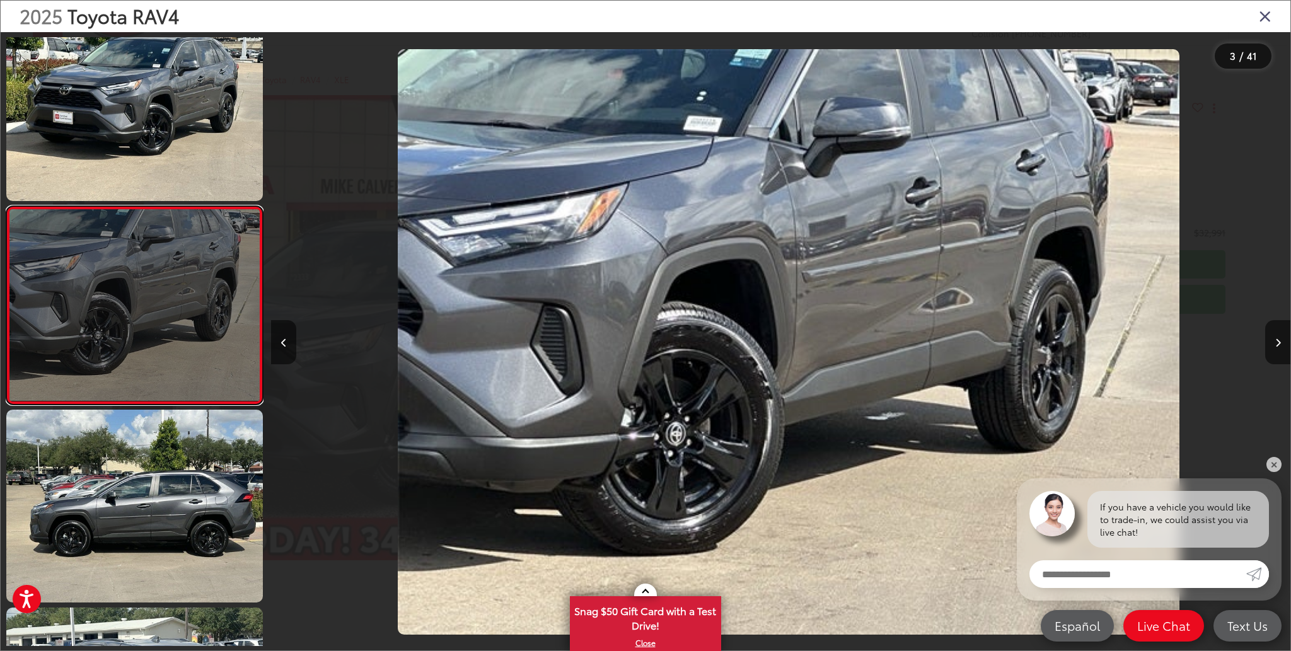
scroll to position [0, 2039]
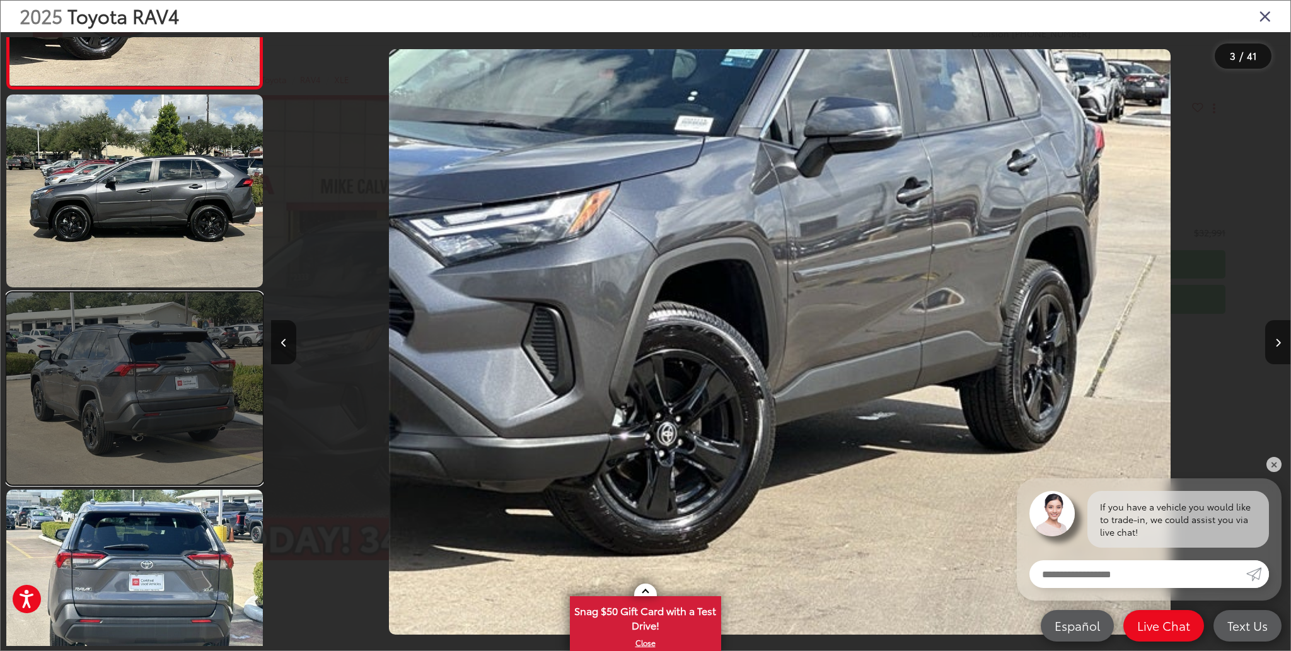
click at [151, 398] on link at bounding box center [134, 389] width 257 height 192
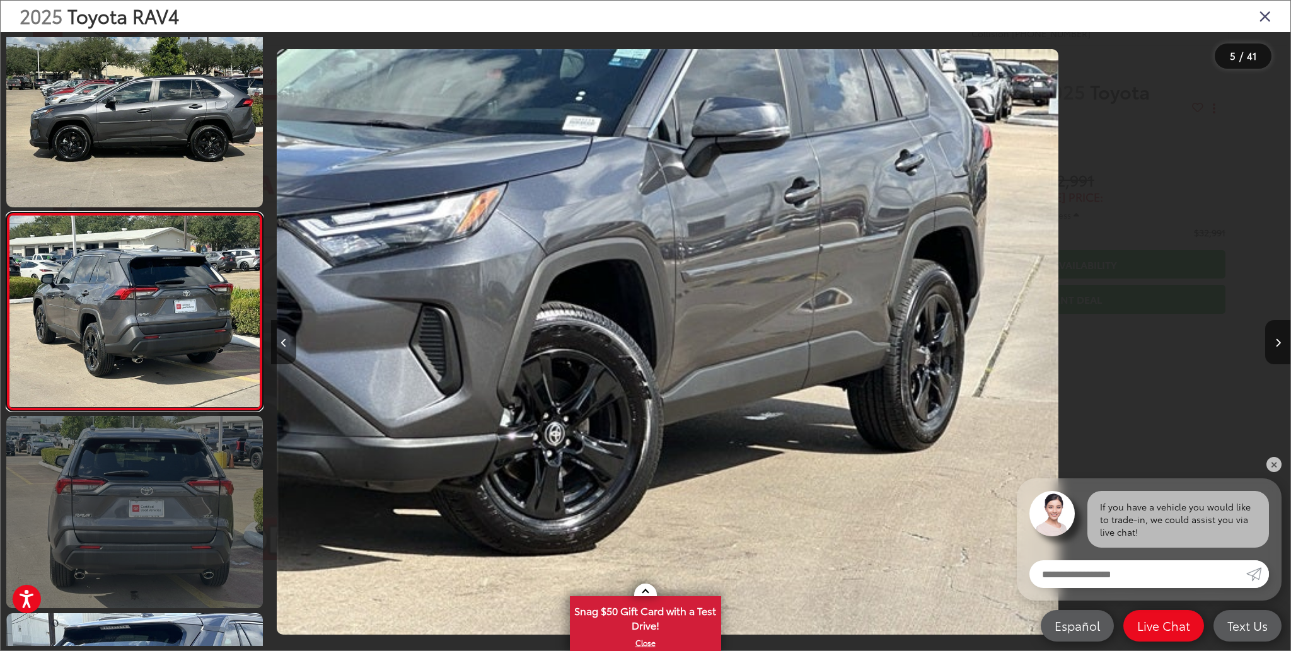
scroll to position [622, 0]
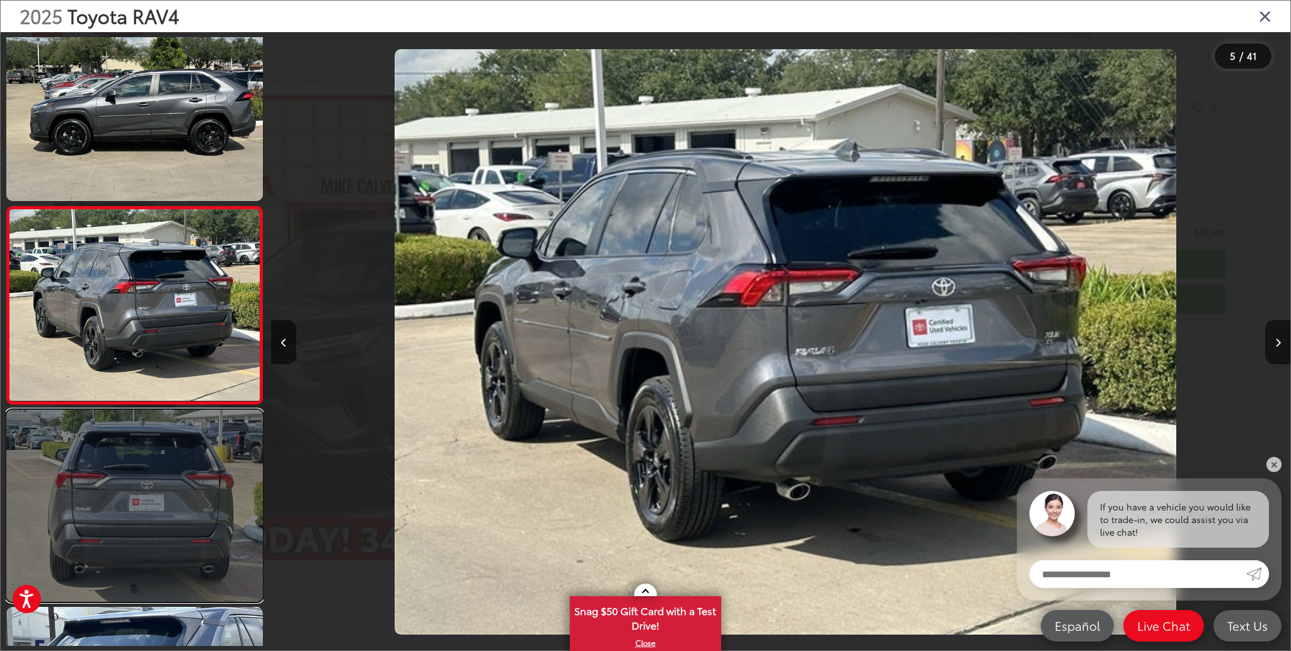
click at [206, 497] on link at bounding box center [134, 506] width 257 height 192
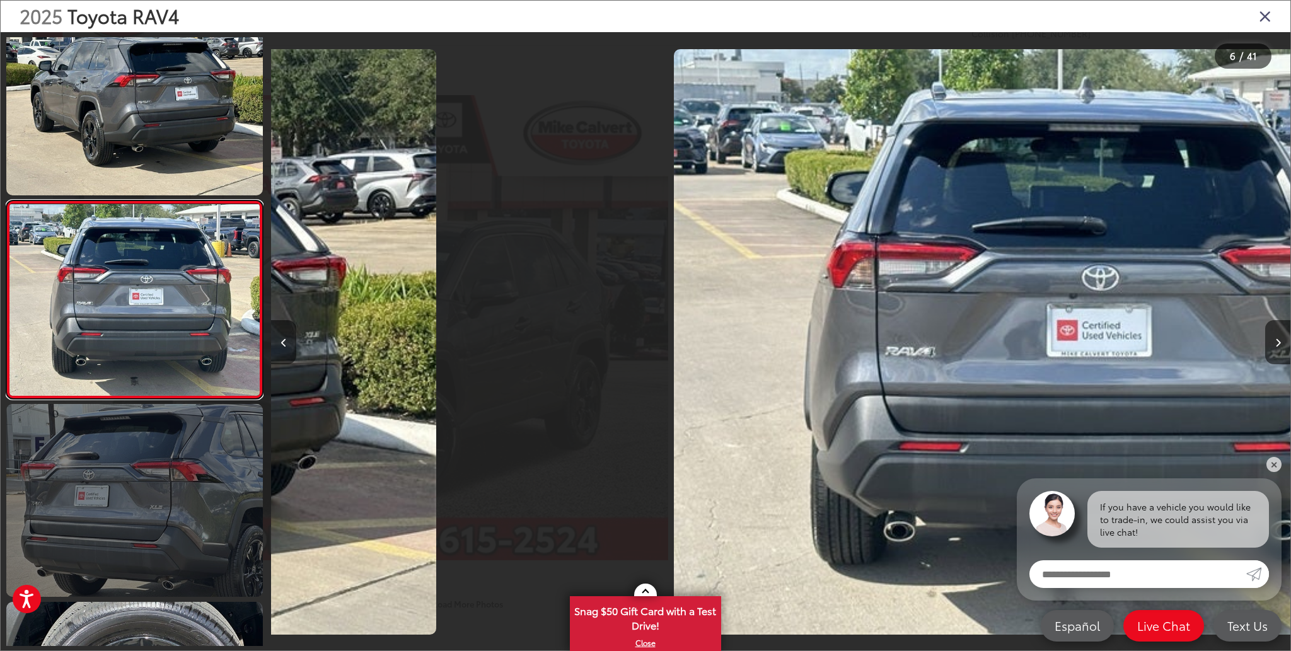
scroll to position [937, 0]
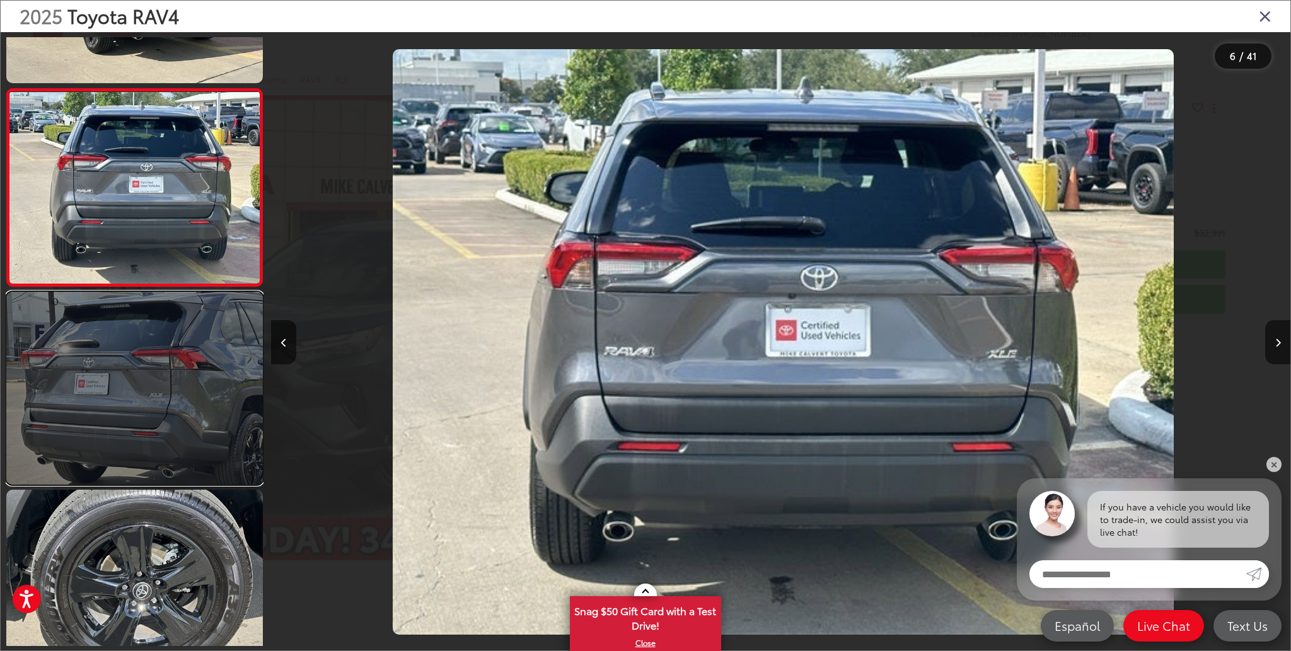
click at [185, 380] on link at bounding box center [134, 388] width 257 height 192
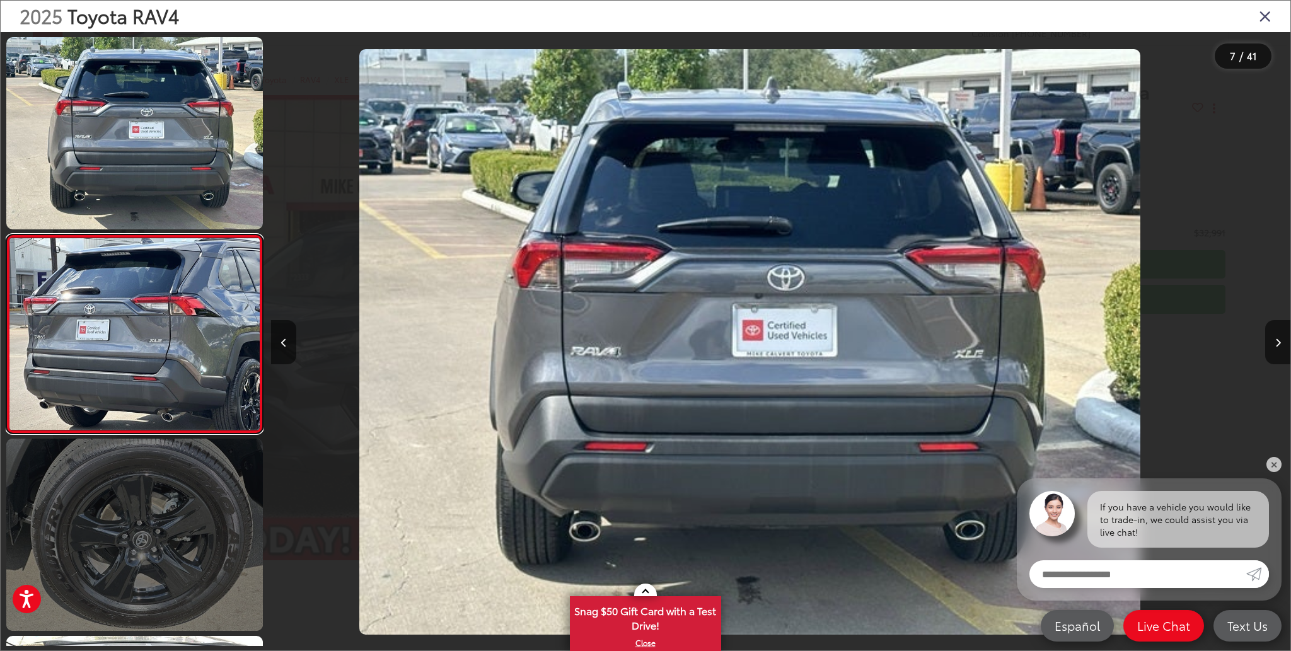
scroll to position [0, 0]
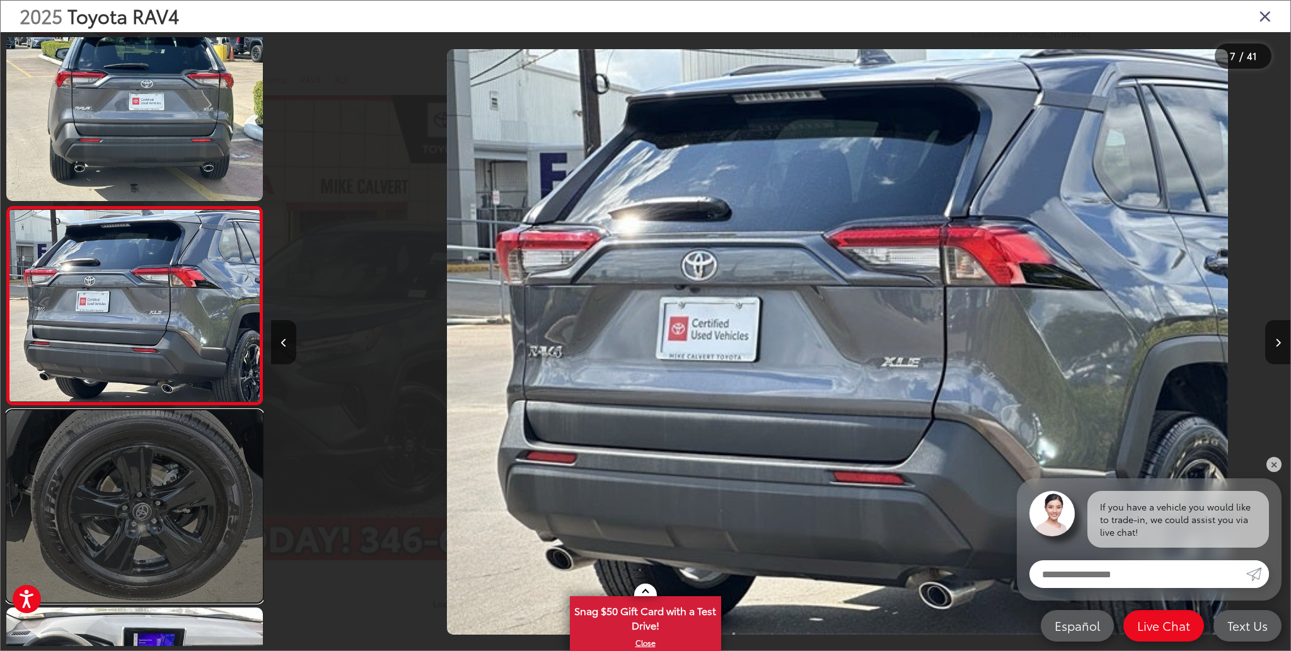
click at [200, 460] on link at bounding box center [134, 506] width 257 height 192
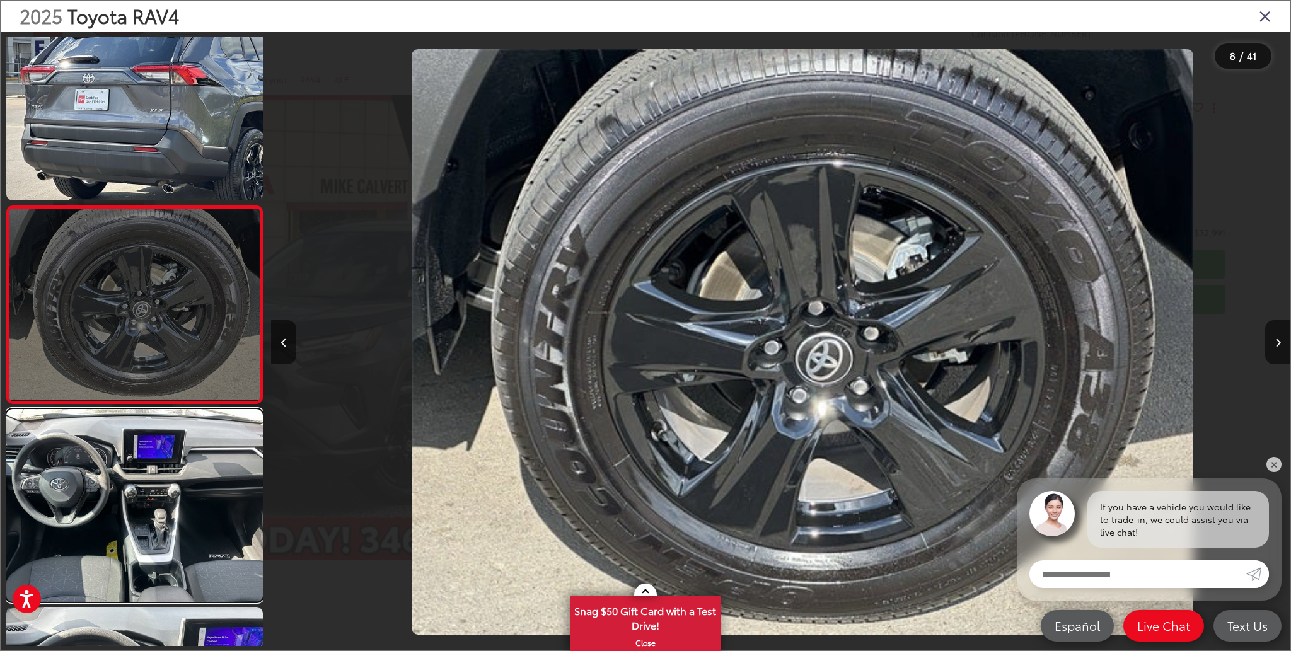
click at [200, 460] on link at bounding box center [134, 505] width 257 height 192
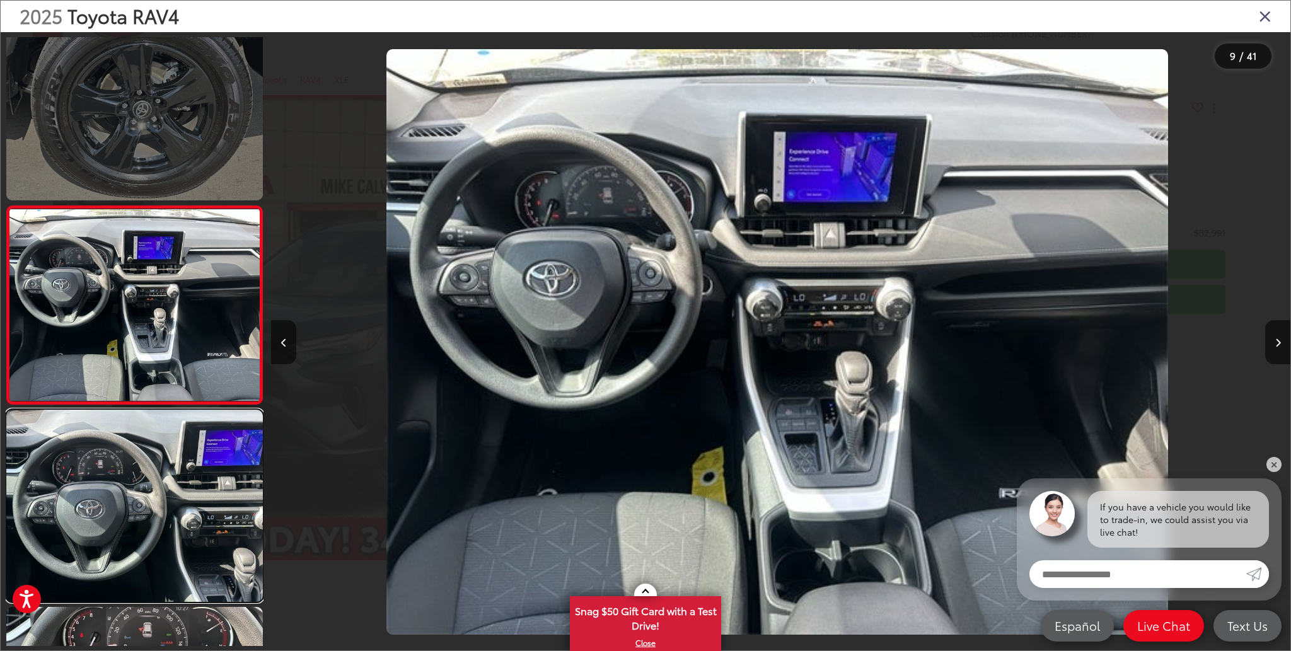
click at [200, 460] on link at bounding box center [134, 506] width 257 height 192
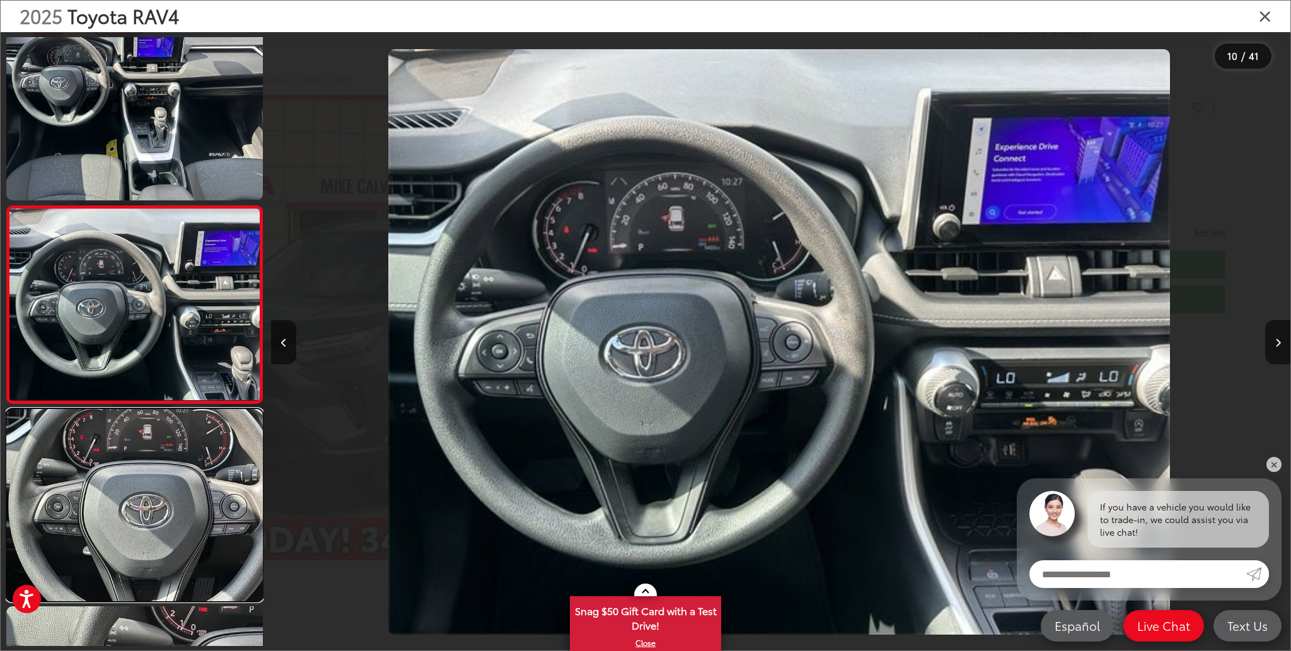
click at [200, 460] on link at bounding box center [134, 505] width 257 height 192
